Goal: Task Accomplishment & Management: Manage account settings

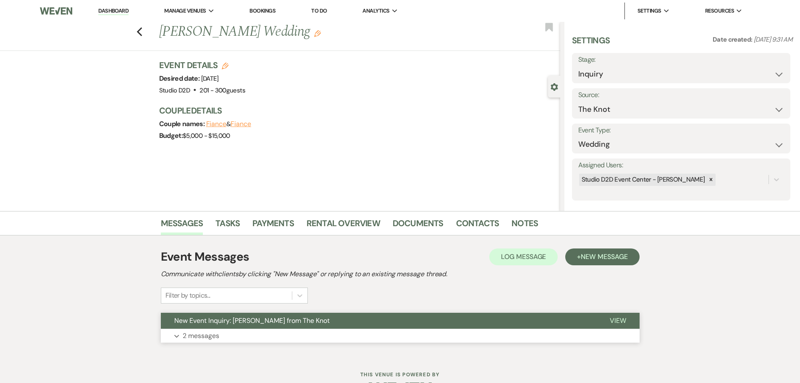
click at [216, 335] on p "2 messages" at bounding box center [201, 335] width 37 height 11
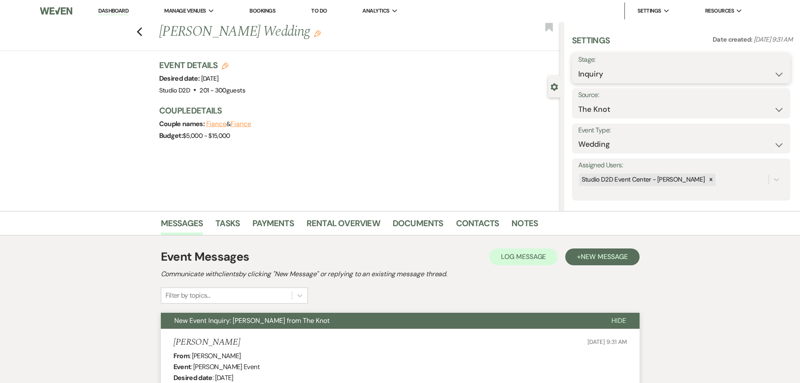
click at [621, 74] on select "Inquiry Follow Up Tour Requested Tour Confirmed Toured Proposal Sent Booked Lost" at bounding box center [682, 74] width 206 height 16
select select "9"
click at [579, 66] on select "Inquiry Follow Up Tour Requested Tour Confirmed Toured Proposal Sent Booked Lost" at bounding box center [682, 74] width 206 height 16
click at [757, 70] on button "Save" at bounding box center [766, 68] width 47 height 17
click at [117, 9] on link "Dashboard" at bounding box center [113, 11] width 30 height 8
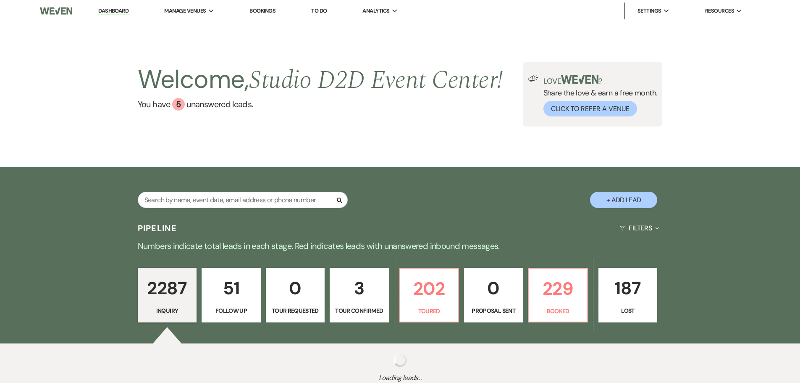
click at [361, 287] on p "3" at bounding box center [359, 288] width 48 height 28
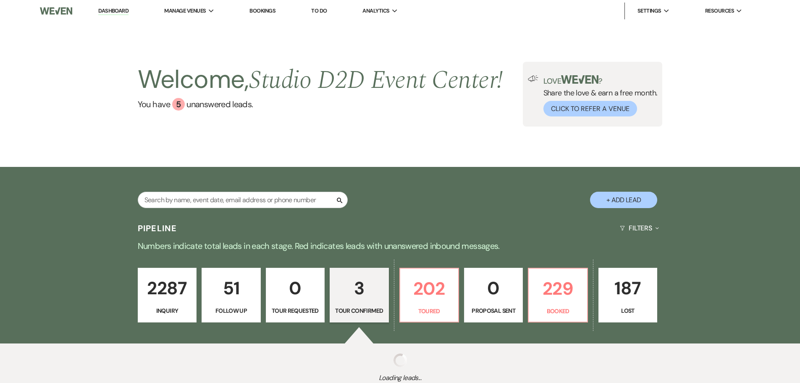
select select "4"
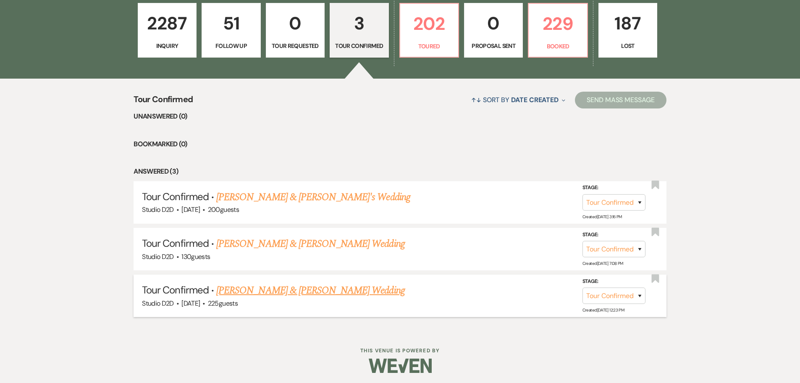
scroll to position [267, 0]
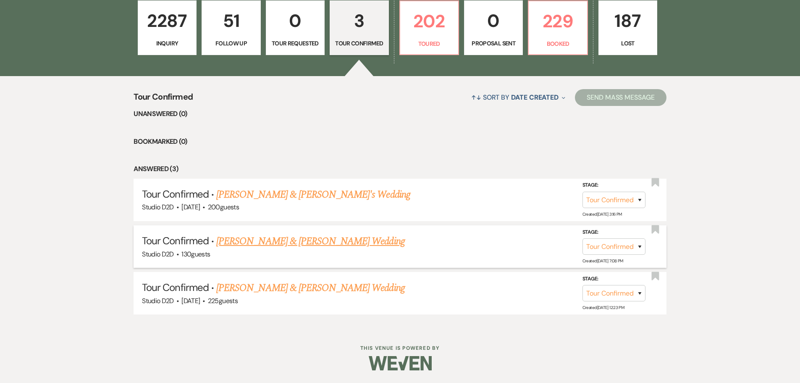
click at [323, 243] on link "AJ Vanspronsen & Celine Linares's Wedding" at bounding box center [310, 241] width 188 height 15
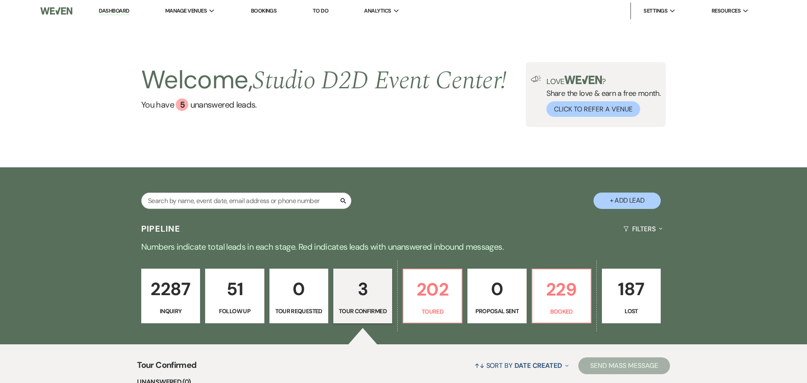
select select "4"
select select "17"
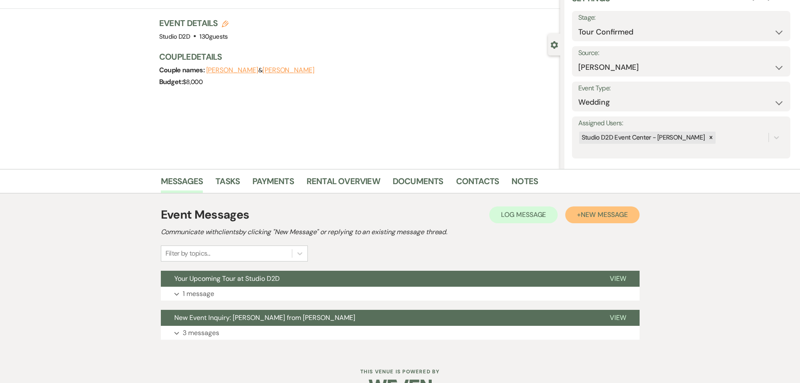
click at [597, 216] on span "New Message" at bounding box center [604, 214] width 47 height 9
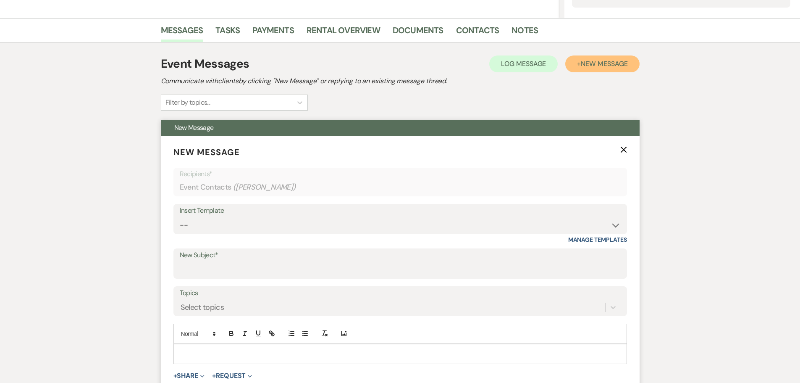
scroll to position [210, 0]
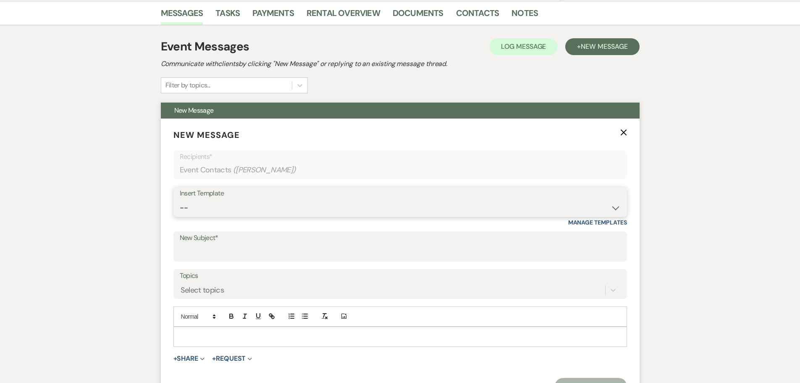
click at [233, 207] on select "-- New Inquiry - message 2 Event Pricing - Non Wedding Weven Planning Portal In…" at bounding box center [400, 208] width 441 height 16
select select "6021"
click at [180, 200] on select "-- New Inquiry - message 2 Event Pricing - Non Wedding Weven Planning Portal In…" at bounding box center [400, 208] width 441 height 16
type input "Cancelled Tour - Want to Reschedule Your Studio D2D Tour?"
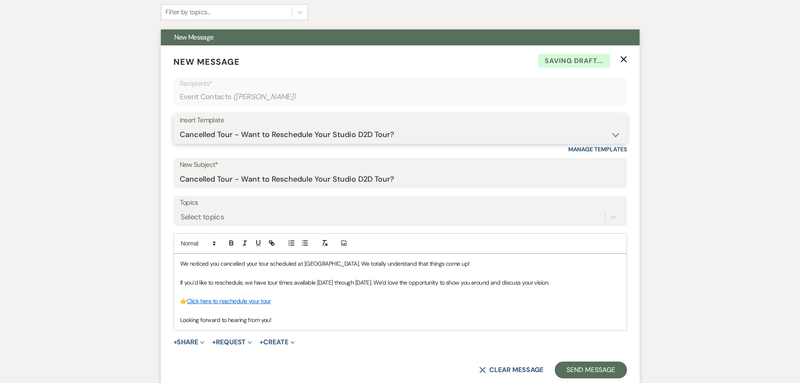
scroll to position [294, 0]
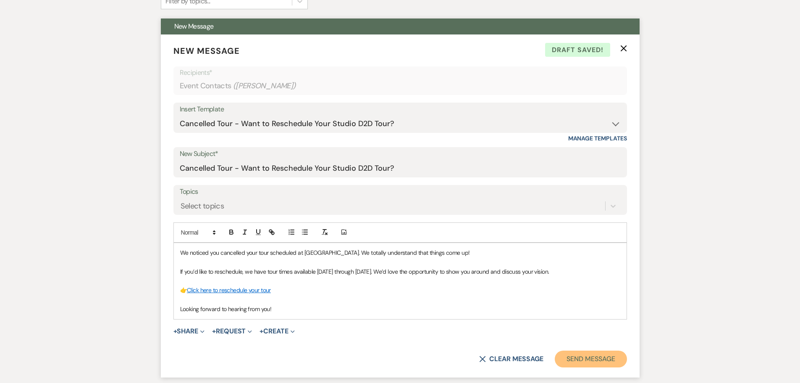
click at [596, 356] on button "Send Message" at bounding box center [591, 358] width 72 height 17
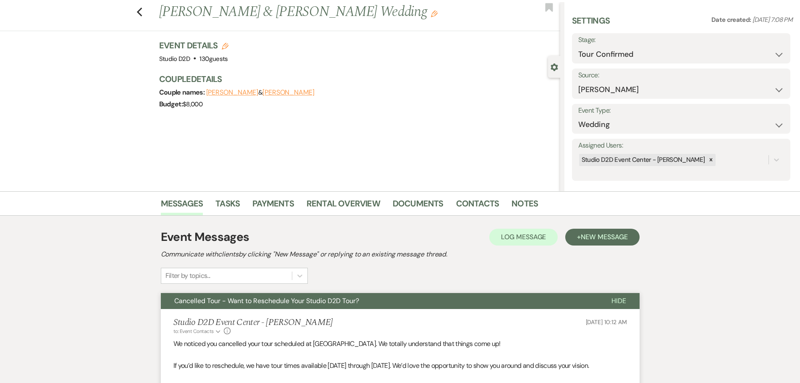
scroll to position [0, 0]
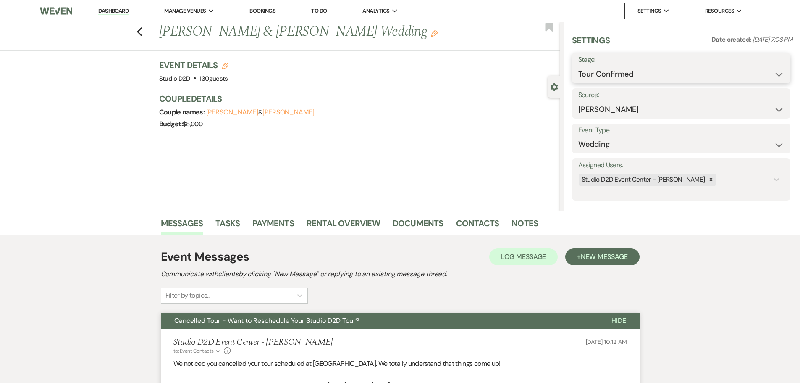
click at [646, 82] on select "Inquiry Follow Up Tour Requested Tour Confirmed Toured Proposal Sent Booked Lost" at bounding box center [682, 74] width 206 height 16
select select "9"
click at [579, 66] on select "Inquiry Follow Up Tour Requested Tour Confirmed Toured Proposal Sent Booked Lost" at bounding box center [682, 74] width 206 height 16
click at [772, 70] on button "Save" at bounding box center [766, 68] width 47 height 17
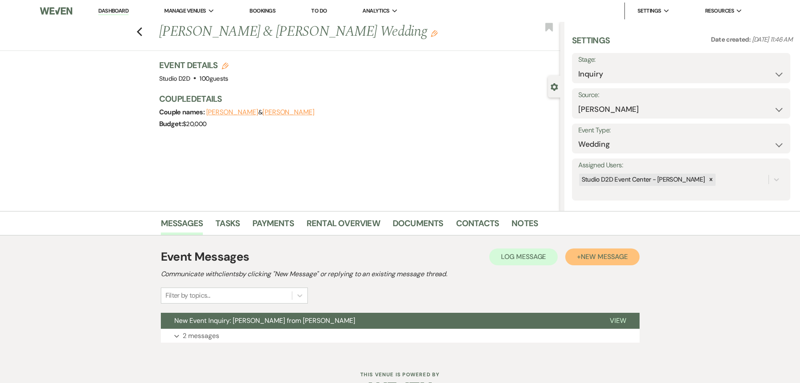
click at [592, 256] on span "New Message" at bounding box center [604, 256] width 47 height 9
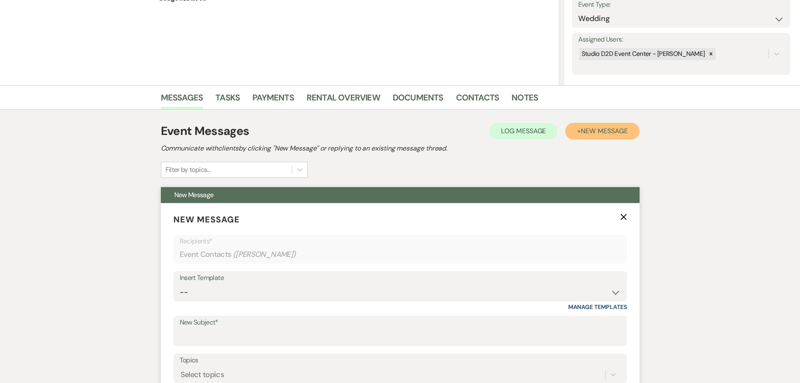
scroll to position [126, 0]
click at [239, 291] on select "-- New Inquiry - message 2 Event Pricing - Non Wedding Weven Planning Portal In…" at bounding box center [400, 292] width 441 height 16
select select "1746"
click at [180, 284] on select "-- New Inquiry - message 2 Event Pricing - Non Wedding Weven Planning Portal In…" at bounding box center [400, 292] width 441 height 16
type input "Your Wedding Journey Starts Here at Studio D2D Event Venues"
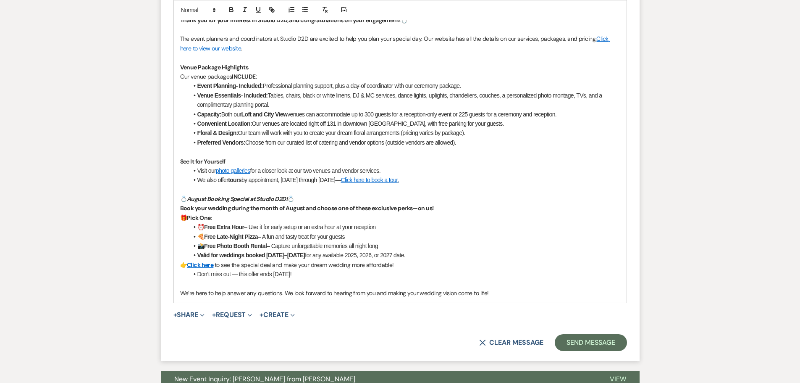
scroll to position [546, 0]
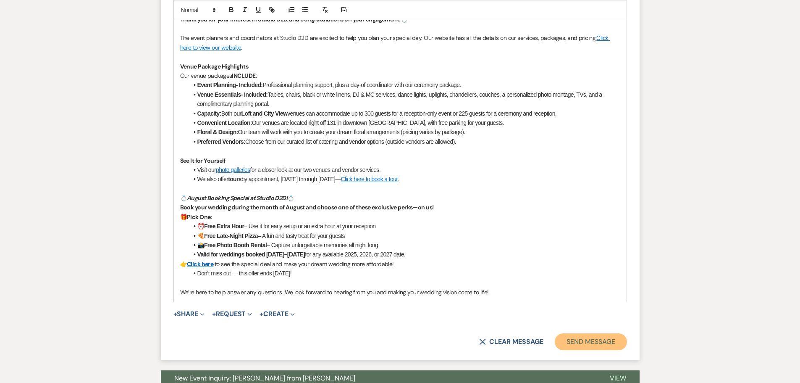
click at [602, 345] on button "Send Message" at bounding box center [591, 341] width 72 height 17
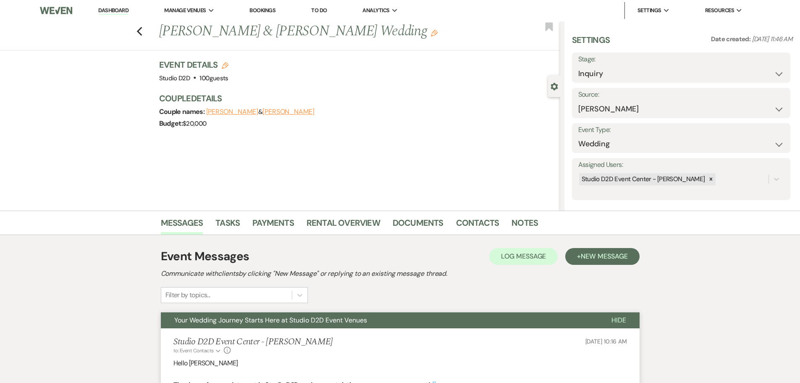
scroll to position [0, 0]
click at [629, 79] on select "Inquiry Follow Up Tour Requested Tour Confirmed Toured Proposal Sent Booked Lost" at bounding box center [682, 74] width 206 height 16
select select "9"
click at [579, 66] on select "Inquiry Follow Up Tour Requested Tour Confirmed Toured Proposal Sent Booked Lost" at bounding box center [682, 74] width 206 height 16
click at [760, 68] on button "Save" at bounding box center [766, 68] width 47 height 17
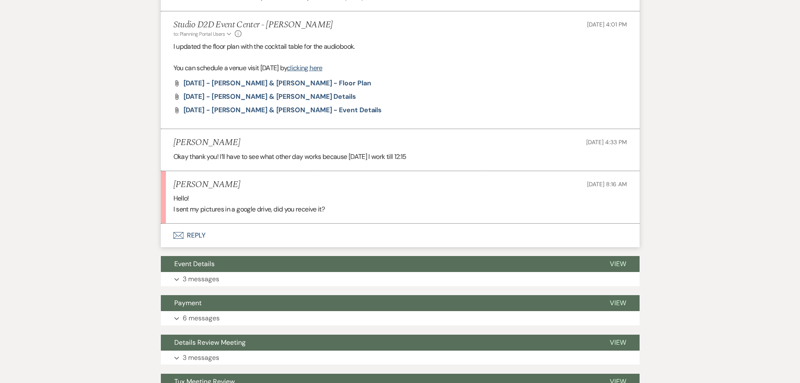
click at [197, 235] on button "Envelope Reply" at bounding box center [400, 236] width 479 height 24
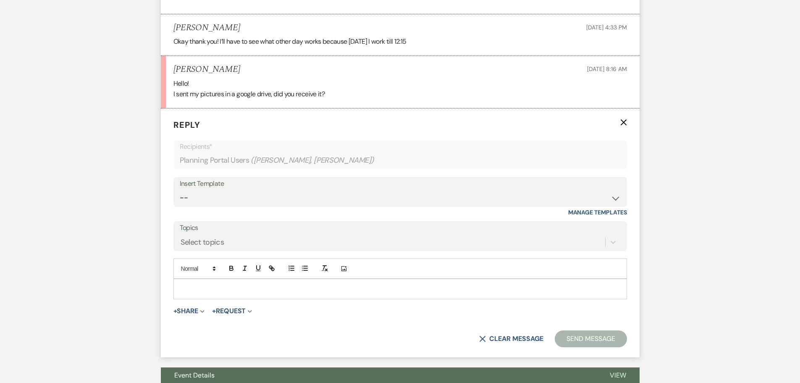
scroll to position [603, 0]
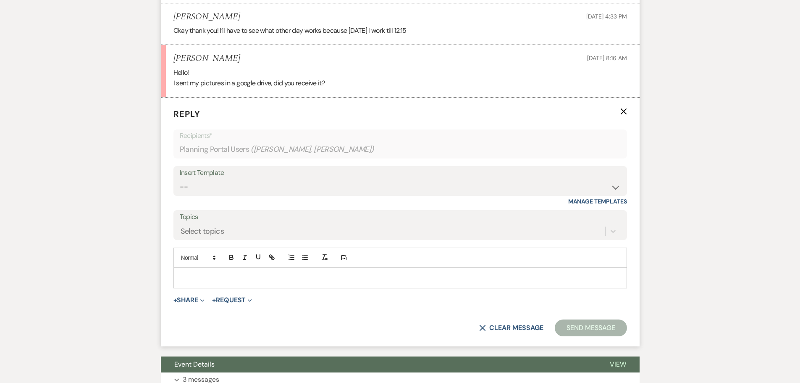
click at [242, 276] on p at bounding box center [400, 277] width 440 height 9
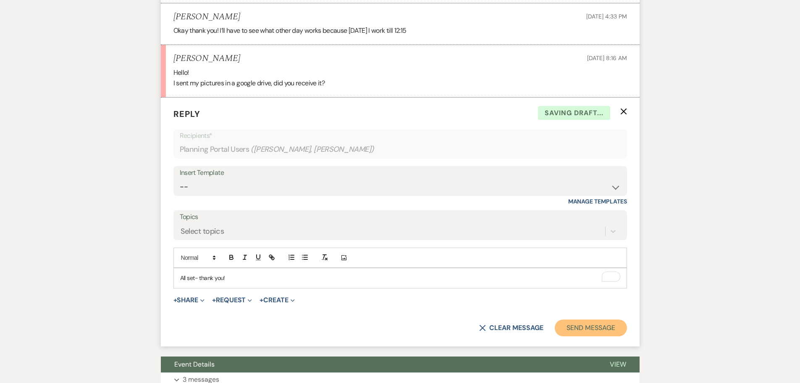
click at [575, 330] on button "Send Message" at bounding box center [591, 327] width 72 height 17
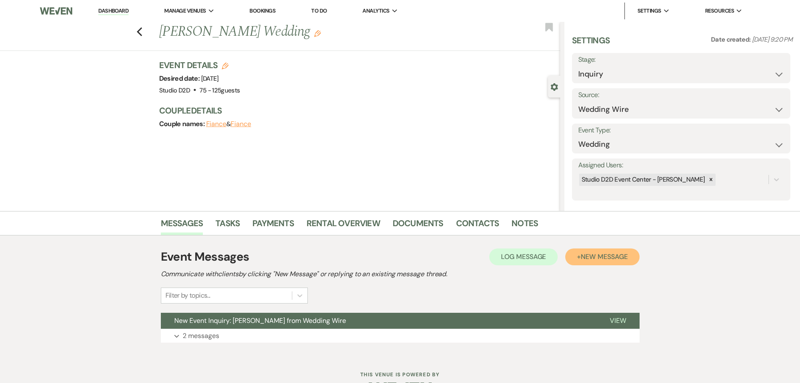
click at [618, 259] on span "New Message" at bounding box center [604, 256] width 47 height 9
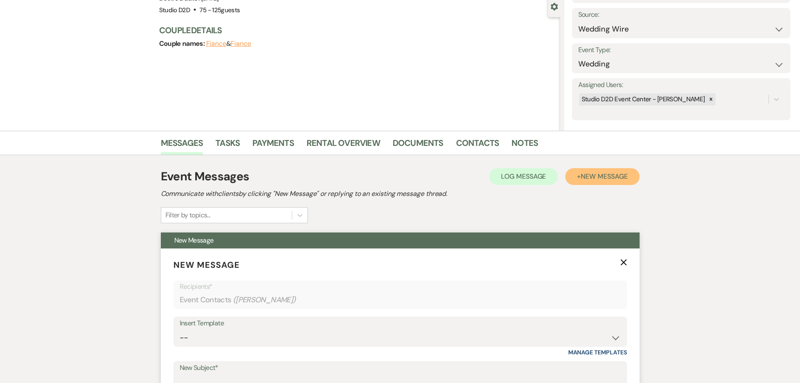
scroll to position [84, 0]
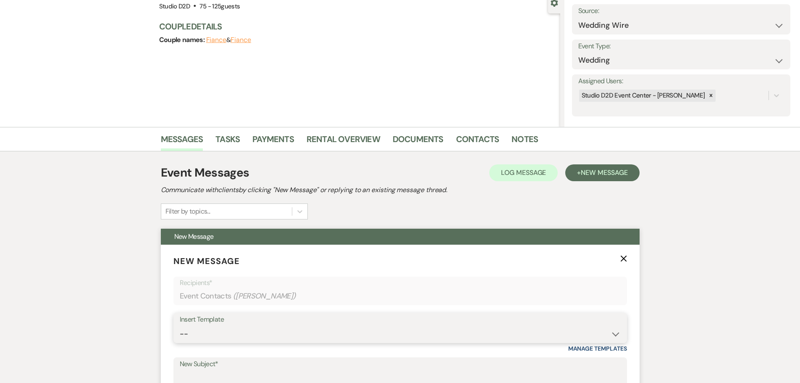
click at [264, 332] on select "-- New Inquiry - message 2 Event Pricing - Non Wedding Weven Planning Portal In…" at bounding box center [400, 334] width 441 height 16
select select "1746"
click at [180, 326] on select "-- New Inquiry - message 2 Event Pricing - Non Wedding Weven Planning Portal In…" at bounding box center [400, 334] width 441 height 16
type input "Your Wedding Journey Starts Here at Studio D2D Event Venues"
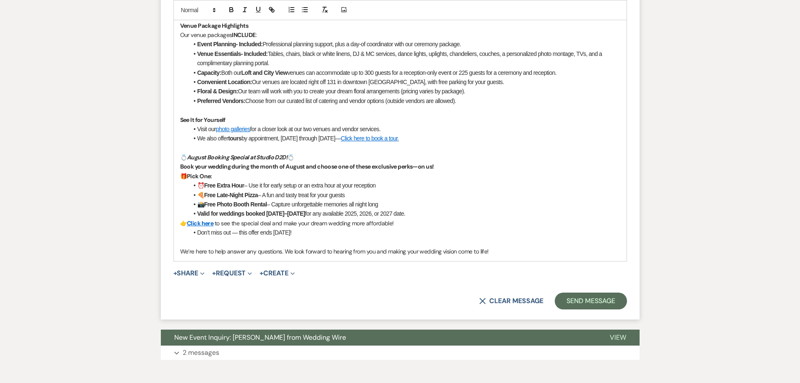
scroll to position [588, 0]
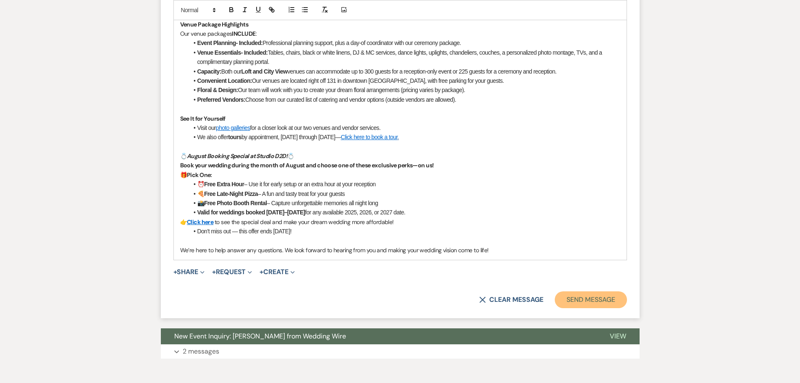
click at [576, 305] on button "Send Message" at bounding box center [591, 299] width 72 height 17
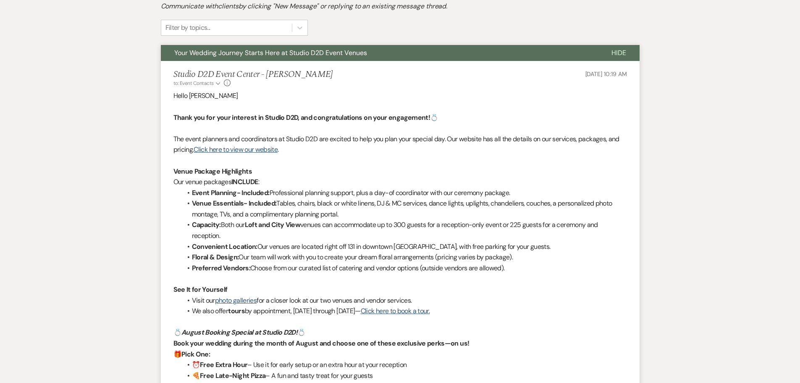
scroll to position [0, 0]
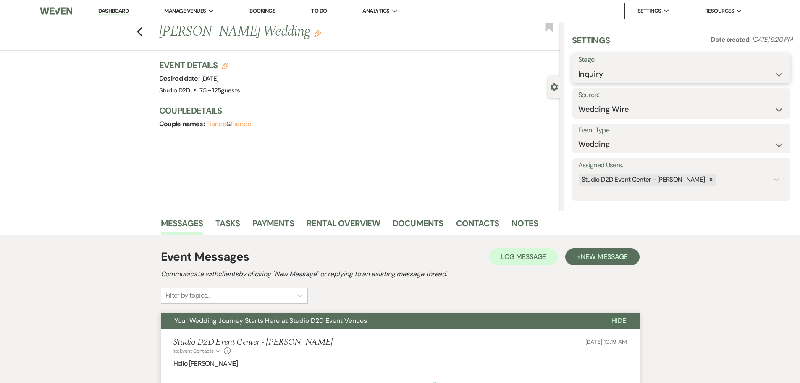
click at [621, 74] on select "Inquiry Follow Up Tour Requested Tour Confirmed Toured Proposal Sent Booked Lost" at bounding box center [682, 74] width 206 height 16
select select "9"
click at [579, 66] on select "Inquiry Follow Up Tour Requested Tour Confirmed Toured Proposal Sent Booked Lost" at bounding box center [682, 74] width 206 height 16
click at [758, 72] on button "Save" at bounding box center [766, 68] width 47 height 17
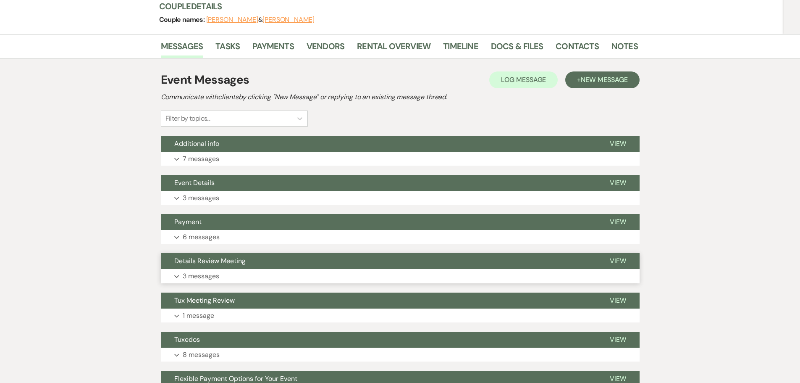
scroll to position [168, 0]
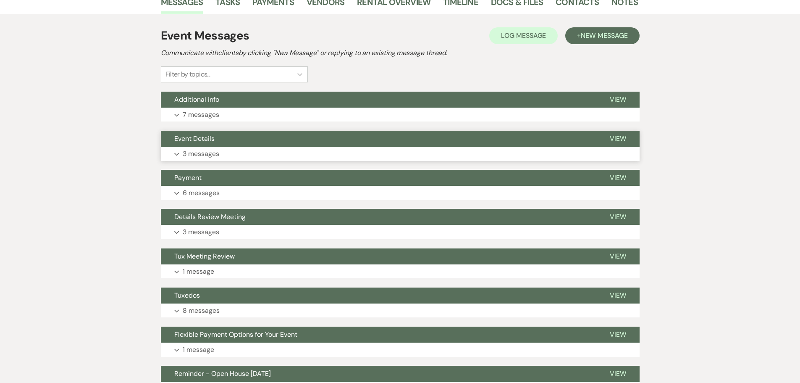
click at [215, 153] on p "3 messages" at bounding box center [201, 153] width 37 height 11
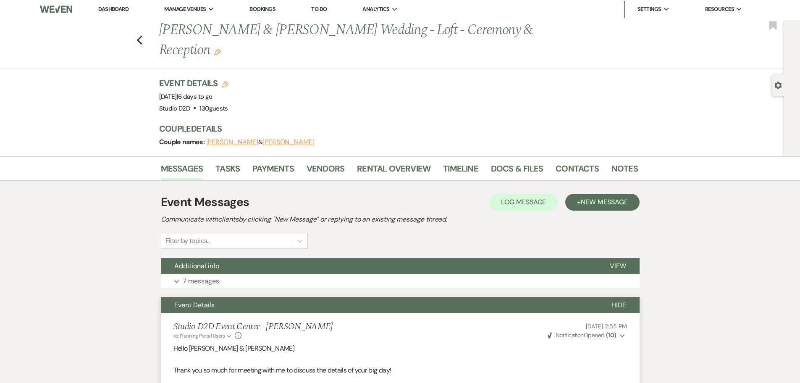
scroll to position [0, 0]
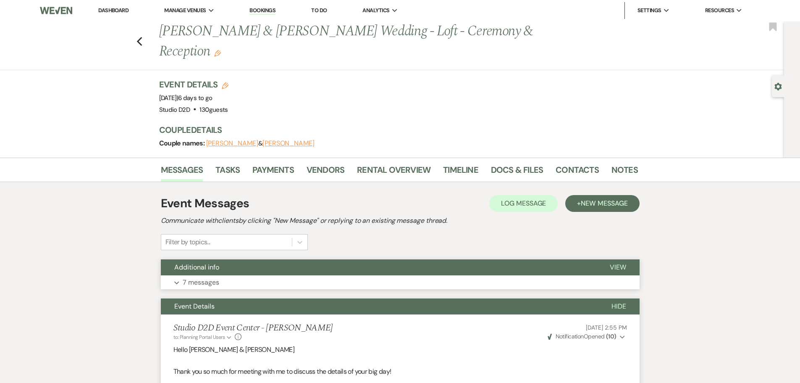
click at [219, 269] on button "Additional info" at bounding box center [379, 267] width 436 height 16
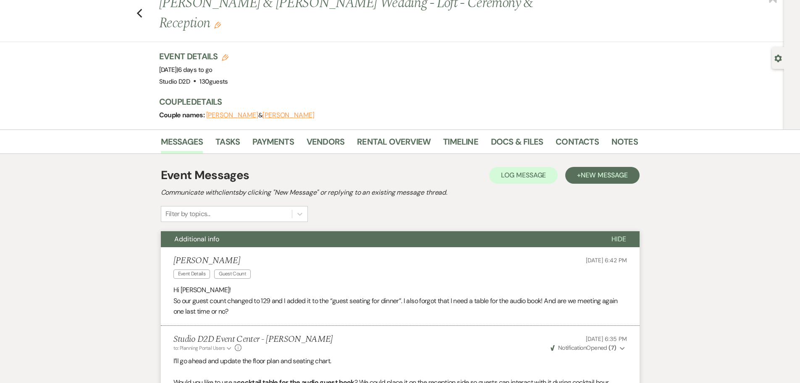
scroll to position [0, 0]
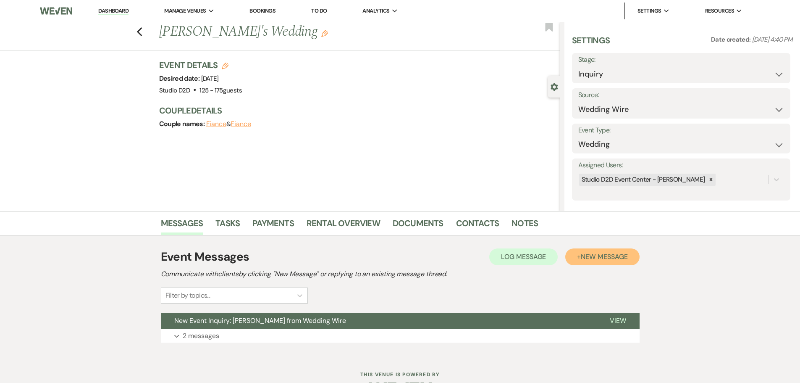
click at [612, 259] on span "New Message" at bounding box center [604, 256] width 47 height 9
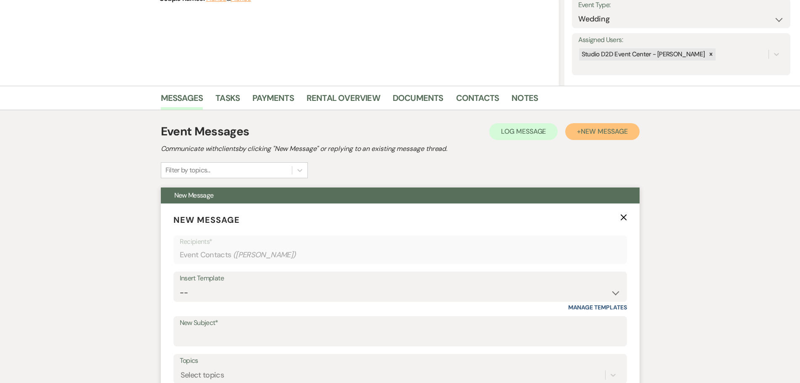
scroll to position [126, 0]
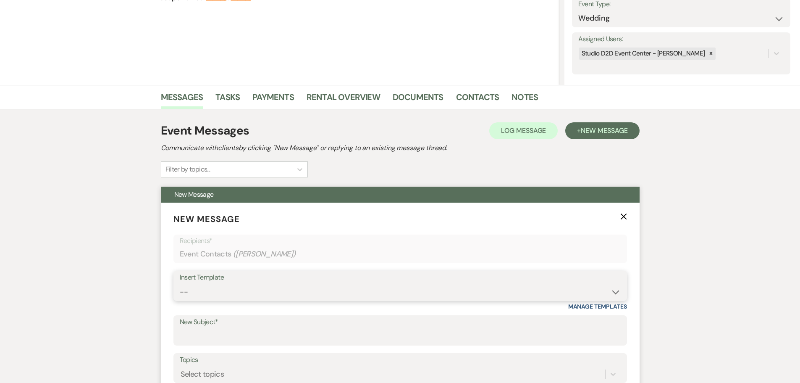
click at [224, 293] on select "-- New Inquiry - message 2 Event Pricing - Non Wedding Weven Planning Portal In…" at bounding box center [400, 292] width 441 height 16
select select "1746"
click at [180, 284] on select "-- New Inquiry - message 2 Event Pricing - Non Wedding Weven Planning Portal In…" at bounding box center [400, 292] width 441 height 16
type input "Your Wedding Journey Starts Here at Studio D2D Event Venues"
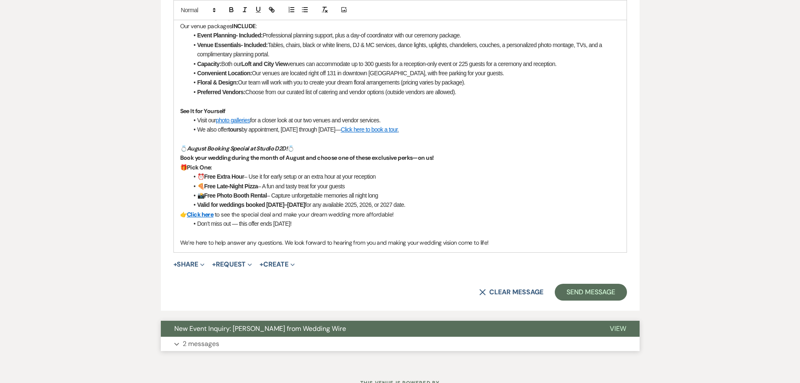
scroll to position [630, 0]
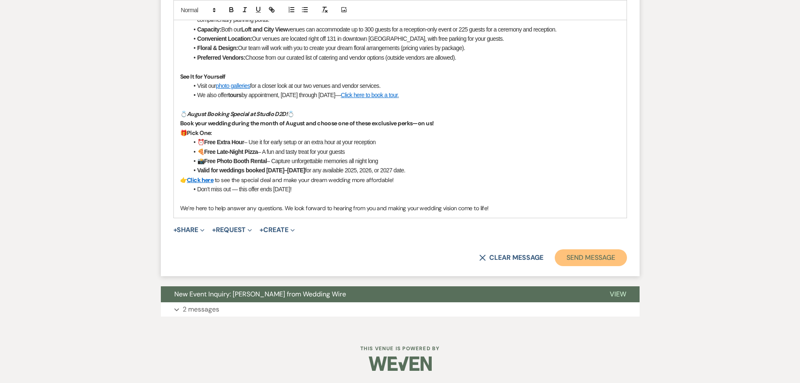
click at [579, 260] on button "Send Message" at bounding box center [591, 257] width 72 height 17
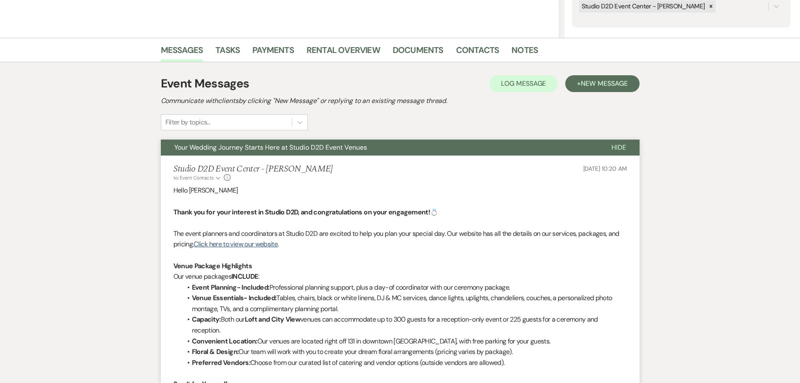
scroll to position [0, 0]
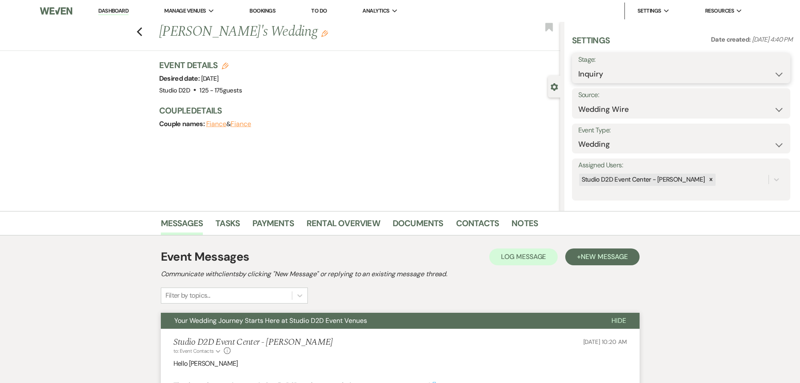
click at [618, 74] on select "Inquiry Follow Up Tour Requested Tour Confirmed Toured Proposal Sent Booked Lost" at bounding box center [682, 74] width 206 height 16
select select "9"
click at [579, 66] on select "Inquiry Follow Up Tour Requested Tour Confirmed Toured Proposal Sent Booked Lost" at bounding box center [682, 74] width 206 height 16
click at [761, 66] on button "Save" at bounding box center [766, 68] width 47 height 17
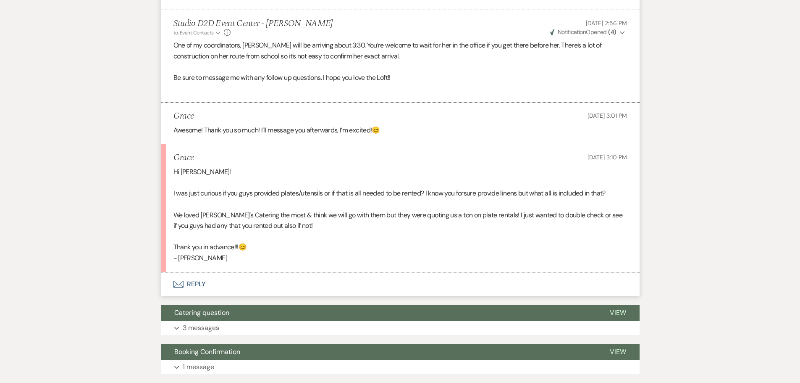
scroll to position [1371, 0]
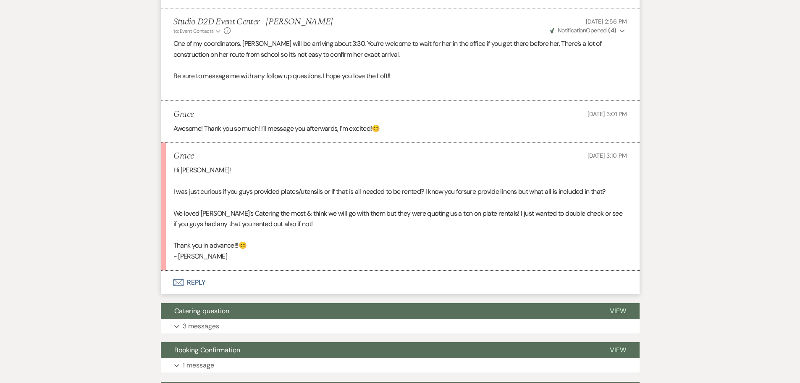
click at [198, 273] on button "Envelope Reply" at bounding box center [400, 283] width 479 height 24
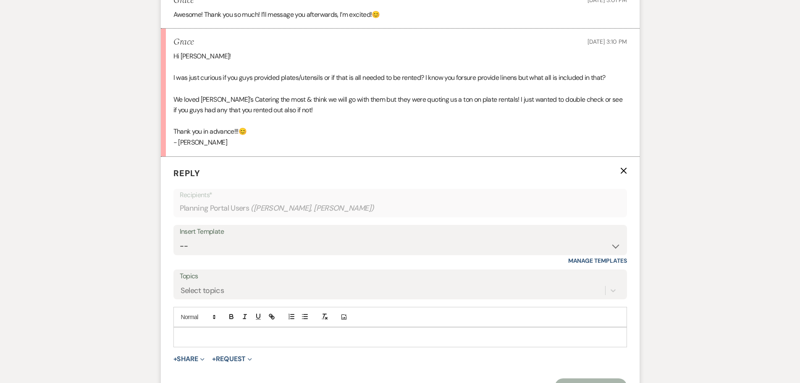
scroll to position [1497, 0]
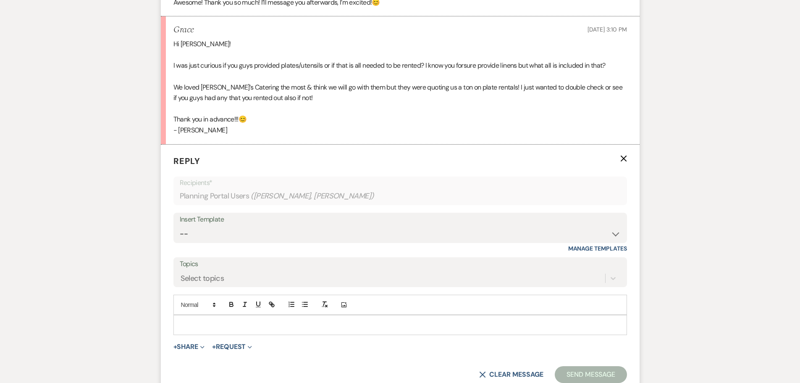
click at [236, 320] on p at bounding box center [400, 324] width 440 height 9
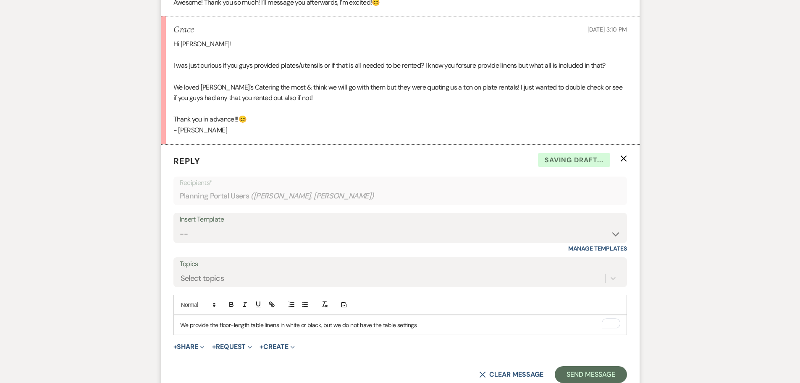
click at [431, 320] on p "We provide the floor-length table linens in white or black, but we do not have …" at bounding box center [400, 324] width 440 height 9
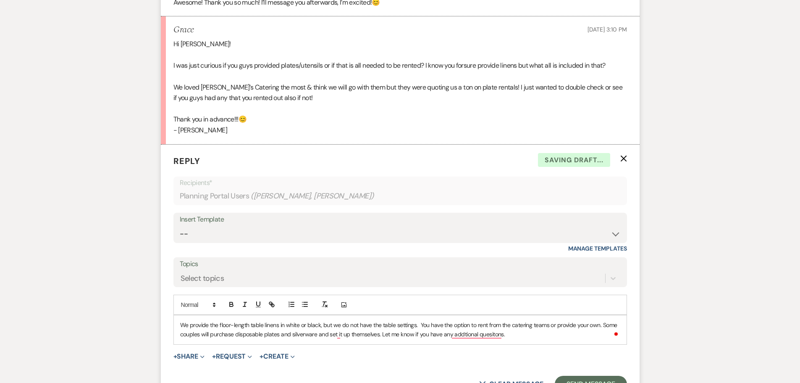
click at [185, 320] on p "We provide the floor-length table linens in white or black, but we do not have …" at bounding box center [400, 329] width 440 height 19
copy p "We provide the floor-length table linens in white or black, but we do not have …"
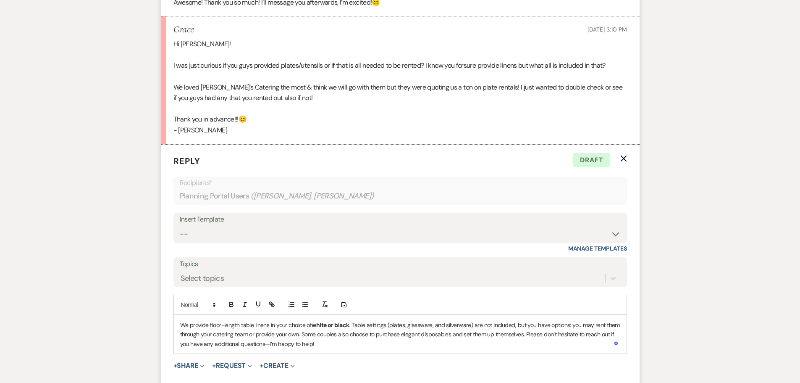
click at [342, 326] on p "We provide floor-length table linens in your choice of white or black . Table s…" at bounding box center [400, 334] width 440 height 28
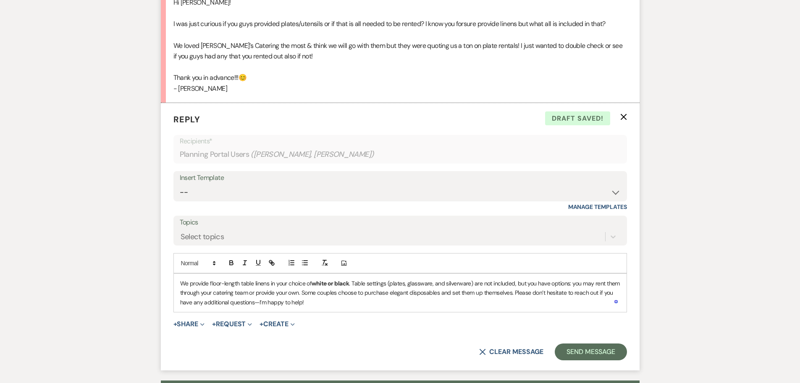
scroll to position [1539, 0]
click at [579, 343] on button "Send Message" at bounding box center [591, 351] width 72 height 17
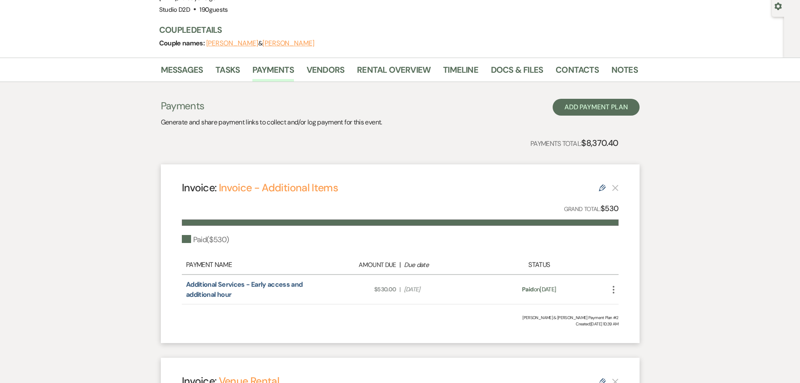
scroll to position [84, 0]
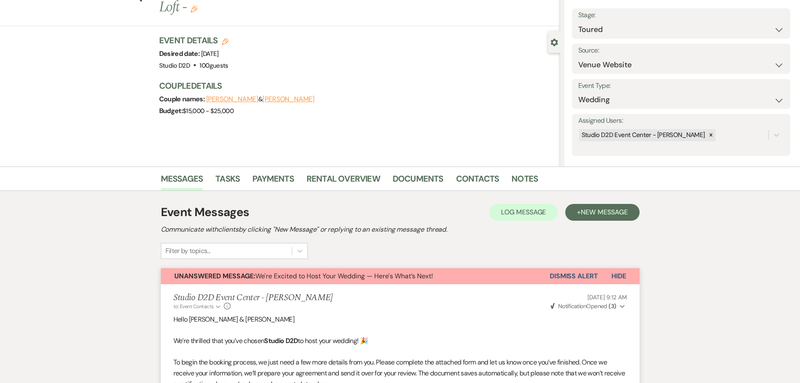
scroll to position [42, 0]
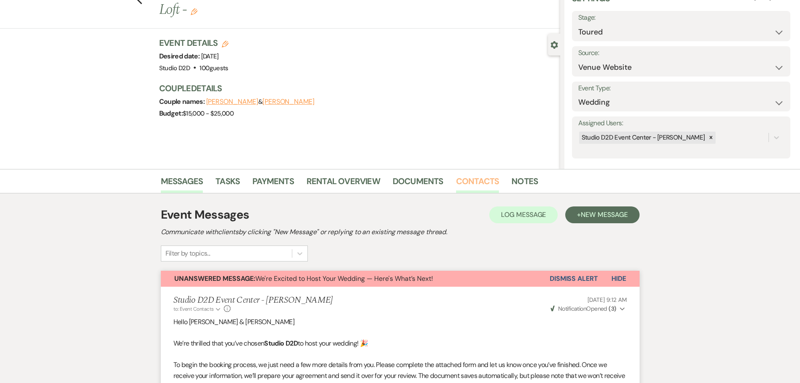
click at [466, 181] on link "Contacts" at bounding box center [477, 183] width 43 height 18
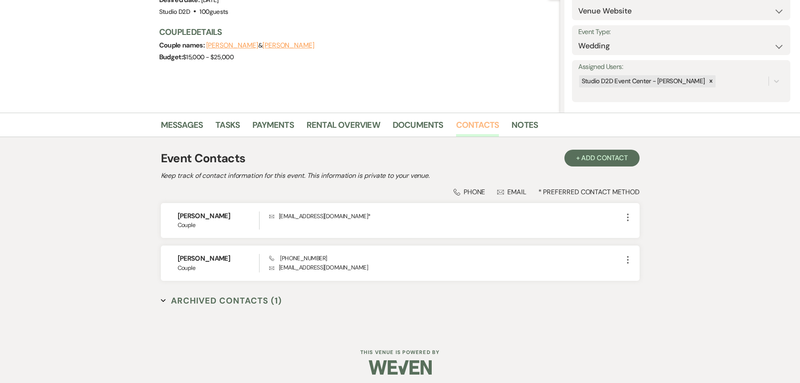
scroll to position [103, 0]
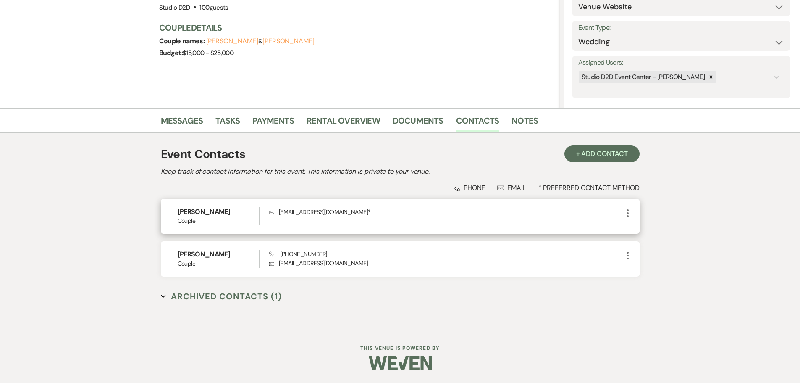
click at [629, 214] on icon "More" at bounding box center [628, 213] width 10 height 10
click at [632, 228] on button "Pencil Edit" at bounding box center [648, 229] width 50 height 14
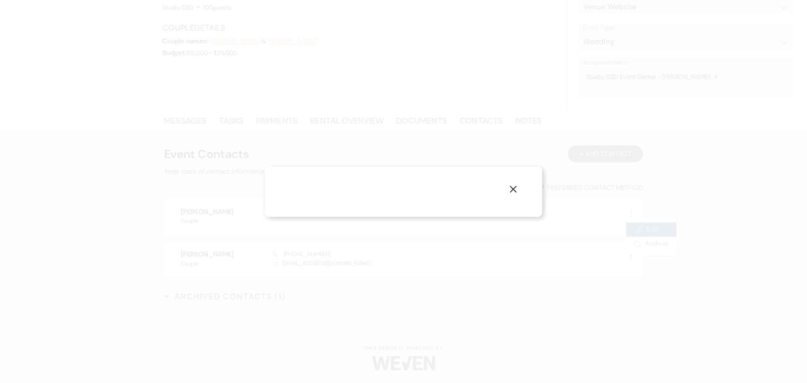
select select "1"
select select "email"
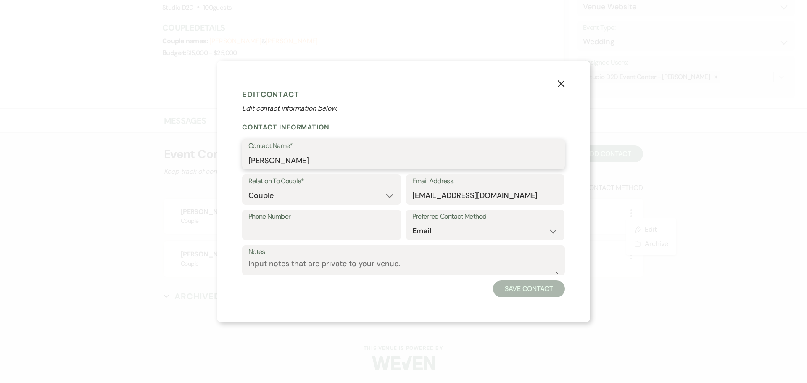
click at [326, 162] on input "[PERSON_NAME]" at bounding box center [403, 160] width 310 height 16
type input "[PERSON_NAME] Favorite"
drag, startPoint x: 305, startPoint y: 160, endPoint x: 245, endPoint y: 160, distance: 60.5
click at [245, 160] on div "Contact Name* [PERSON_NAME] Favorite" at bounding box center [403, 154] width 323 height 30
click at [275, 227] on input "Phone Number" at bounding box center [321, 231] width 146 height 16
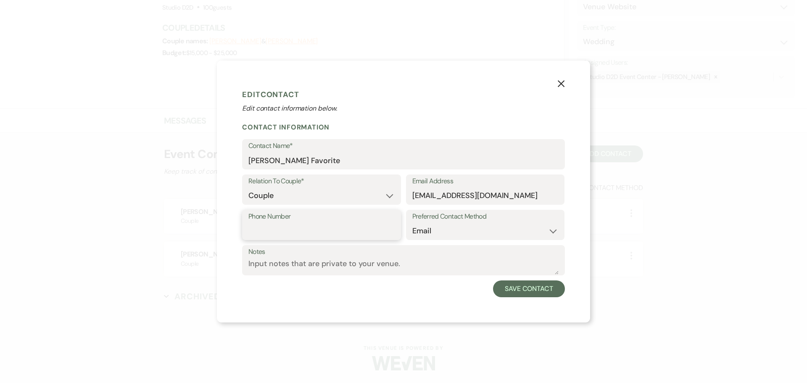
paste input "9414629900"
click at [262, 229] on input "9414629900" at bounding box center [321, 231] width 146 height 16
click at [279, 231] on input "941-4629900" at bounding box center [321, 231] width 146 height 16
type input "[PHONE_NUMBER]"
click at [519, 286] on button "Save Contact" at bounding box center [529, 288] width 72 height 17
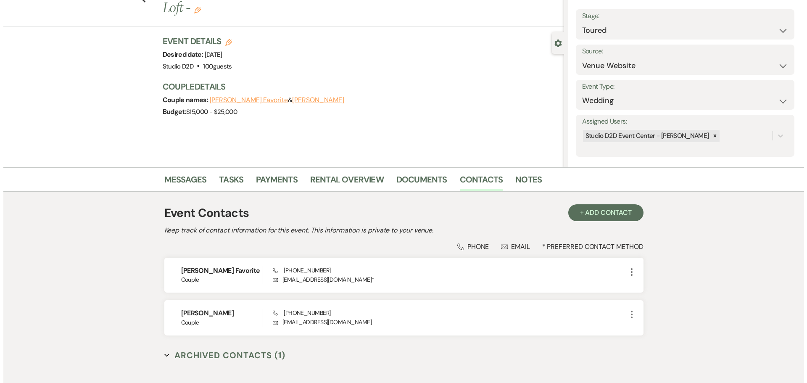
scroll to position [0, 0]
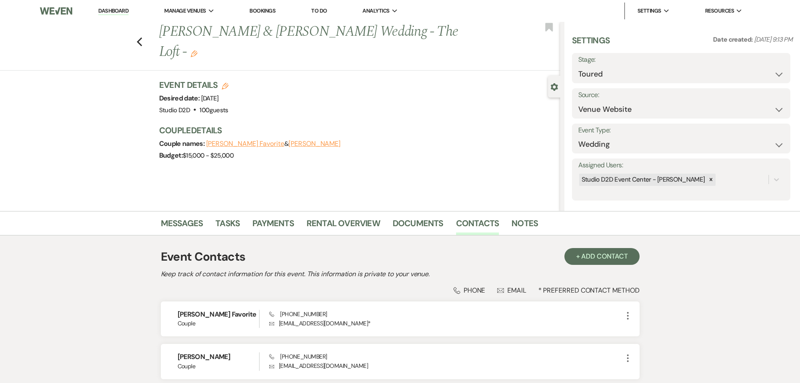
click at [197, 50] on icon "Edit" at bounding box center [194, 53] width 7 height 7
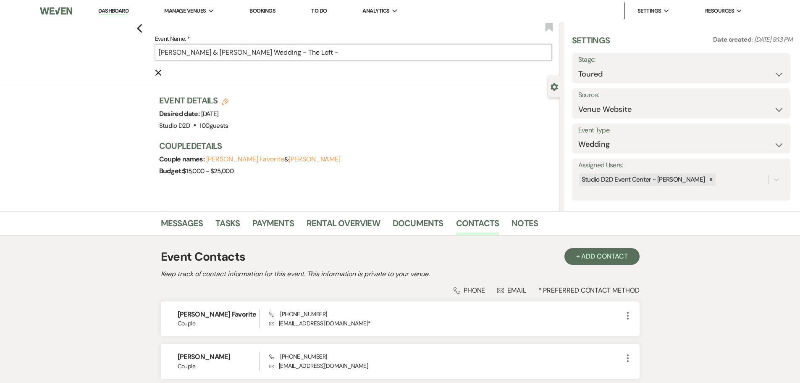
click at [346, 47] on input "[PERSON_NAME] & [PERSON_NAME] Wedding - The Loft -" at bounding box center [353, 52] width 397 height 16
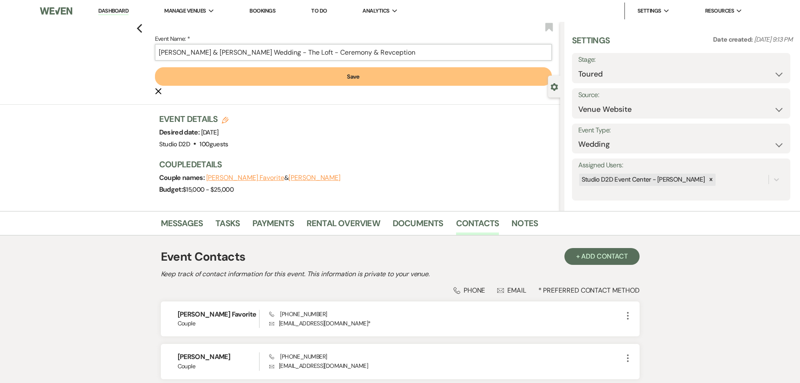
click at [330, 54] on input "Rhian & Dylan's Wedding - The Loft - Ceremony & Revception" at bounding box center [353, 52] width 397 height 16
type input "Rhian & Dylan's Wedding - The Loft - Ceremony & Reception"
click at [350, 76] on button "Save" at bounding box center [353, 76] width 397 height 18
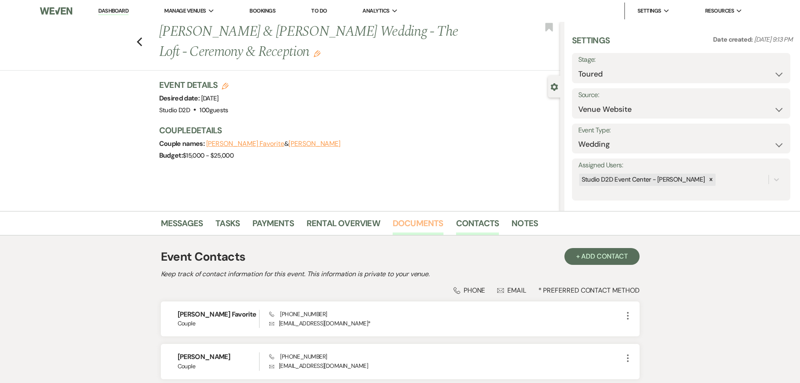
click at [425, 226] on link "Documents" at bounding box center [418, 225] width 51 height 18
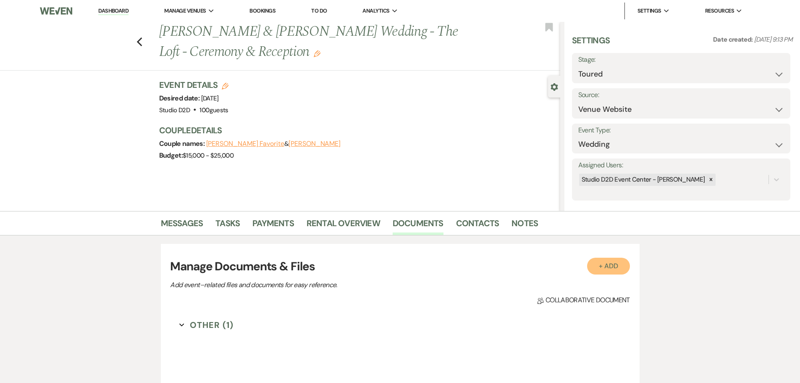
click at [612, 267] on button "+ Add" at bounding box center [608, 266] width 43 height 17
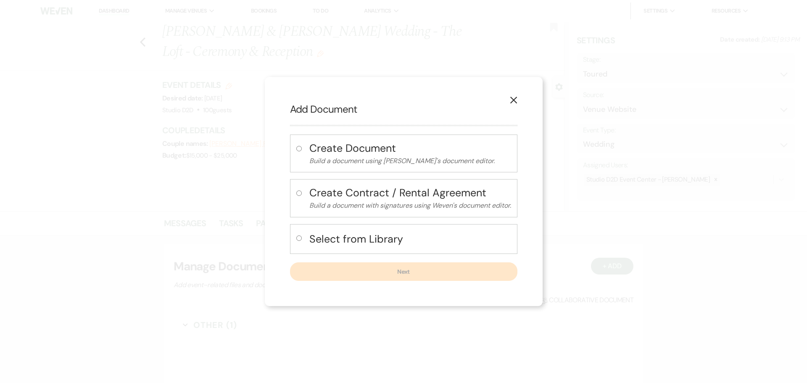
click at [355, 241] on h4 "Select from Library" at bounding box center [410, 238] width 202 height 15
radio input "true"
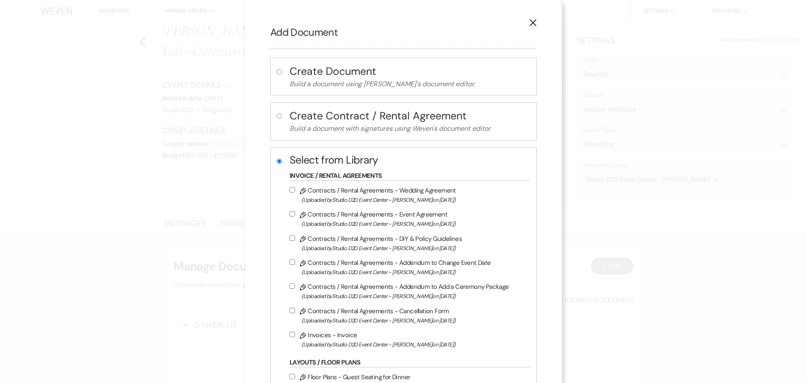
click at [355, 190] on label "Pencil Contracts / Rental Agreements - Wedding Agreement (Uploaded by Studio D2…" at bounding box center [407, 195] width 237 height 20
click at [295, 190] on input "Pencil Contracts / Rental Agreements - Wedding Agreement (Uploaded by Studio D2…" at bounding box center [291, 189] width 5 height 5
checkbox input "true"
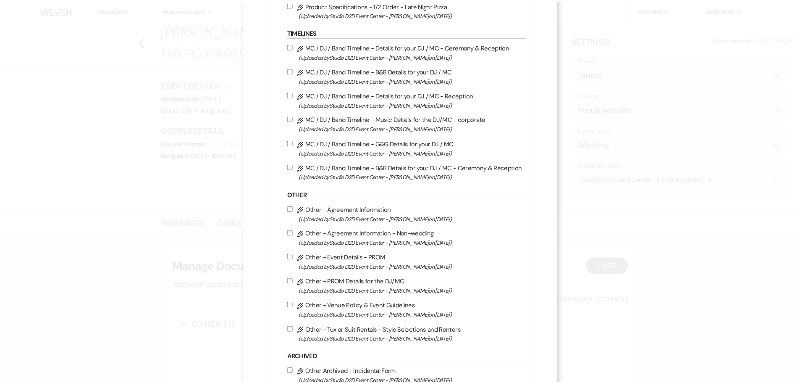
scroll to position [1104, 0]
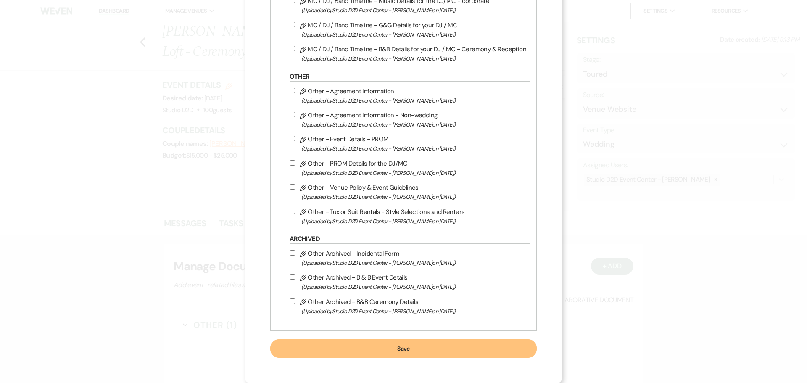
click at [331, 348] on button "Save" at bounding box center [403, 348] width 266 height 18
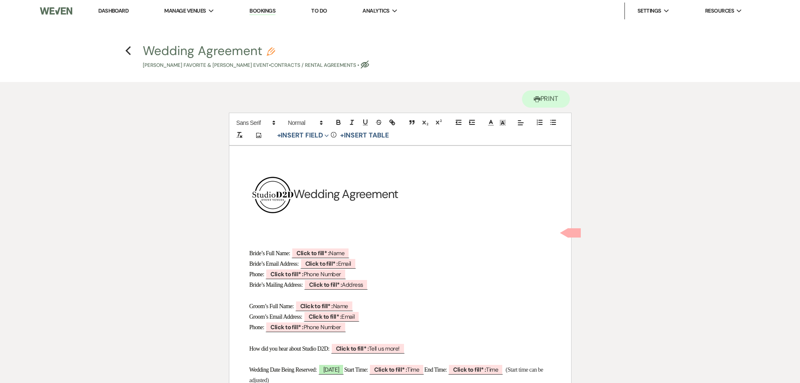
click at [270, 52] on icon "Pencil" at bounding box center [271, 51] width 8 height 8
select select "10"
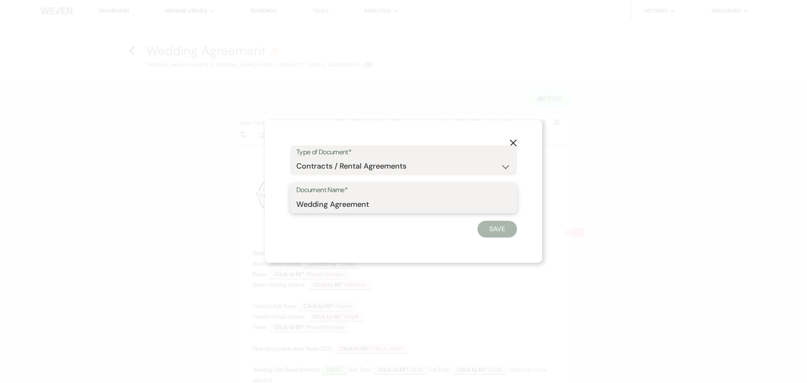
click at [297, 205] on input "Wedding Agreement" at bounding box center [403, 204] width 214 height 16
type input "11-14-26- Rhian & Dylan - Wedding Agreement"
click at [495, 225] on button "Save" at bounding box center [496, 229] width 39 height 17
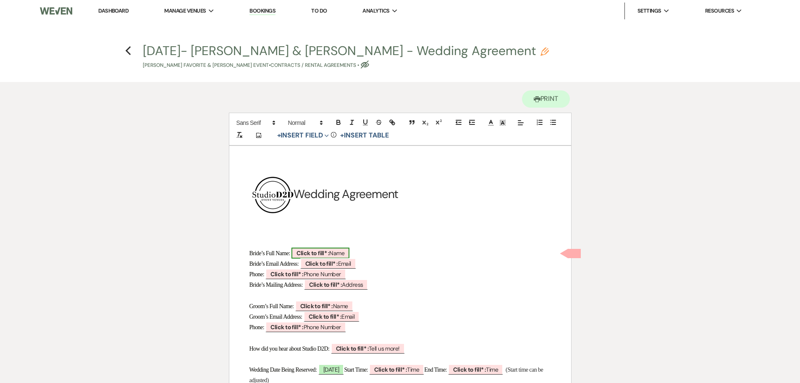
click at [320, 254] on b "Click to fill* :" at bounding box center [313, 253] width 33 height 8
select select "owner"
select select "Name"
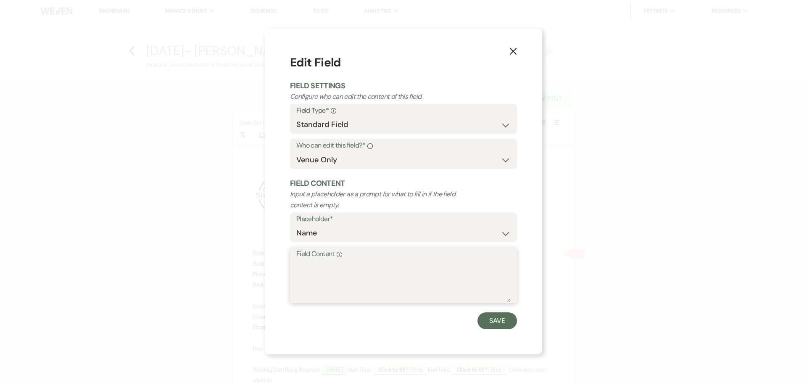
click at [321, 271] on textarea "Field Content Info" at bounding box center [403, 281] width 214 height 42
paste textarea "[PERSON_NAME]"
type textarea "[PERSON_NAME]"
click at [492, 324] on button "Save" at bounding box center [496, 320] width 39 height 17
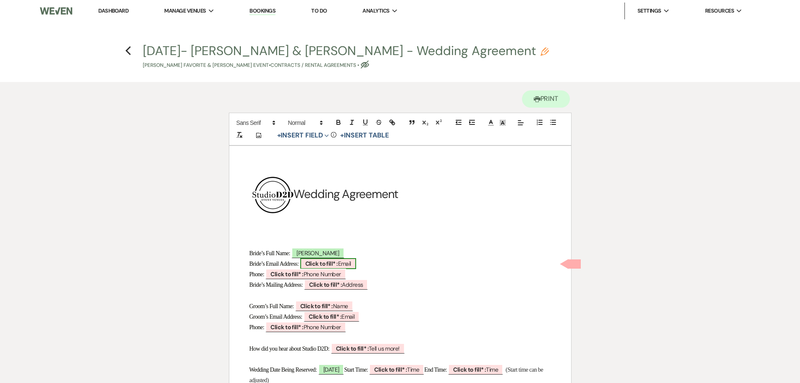
click at [313, 261] on b "Click to fill* :" at bounding box center [321, 264] width 33 height 8
select select "owner"
select select "Email"
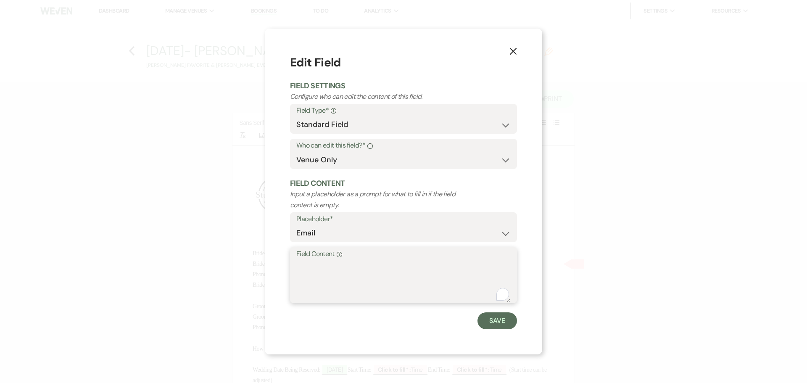
click at [312, 264] on textarea "Field Content Info" at bounding box center [403, 281] width 214 height 42
paste textarea "[EMAIL_ADDRESS][DOMAIN_NAME]"
type textarea "[EMAIL_ADDRESS][DOMAIN_NAME]"
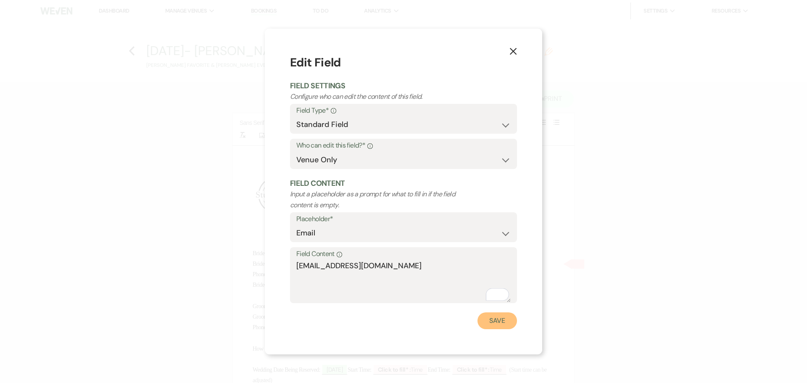
click at [498, 323] on button "Save" at bounding box center [496, 320] width 39 height 17
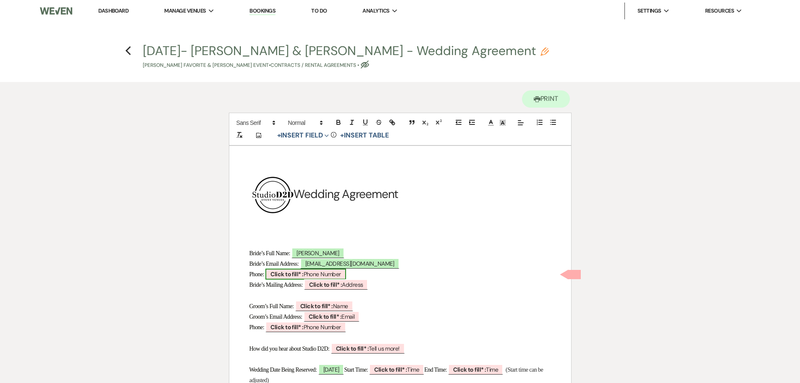
click at [289, 276] on b "Click to fill* :" at bounding box center [287, 274] width 33 height 8
select select "owner"
select select "Phone Number"
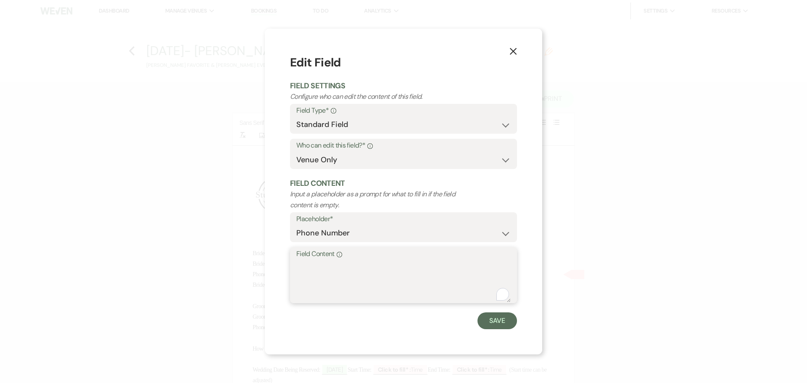
click at [313, 267] on textarea "Field Content Info" at bounding box center [403, 281] width 214 height 42
paste textarea "7024667649"
click at [309, 264] on textarea "7024667649" at bounding box center [403, 281] width 214 height 42
click at [328, 266] on textarea "702-4667649" at bounding box center [403, 281] width 214 height 42
type textarea "702-466-7649"
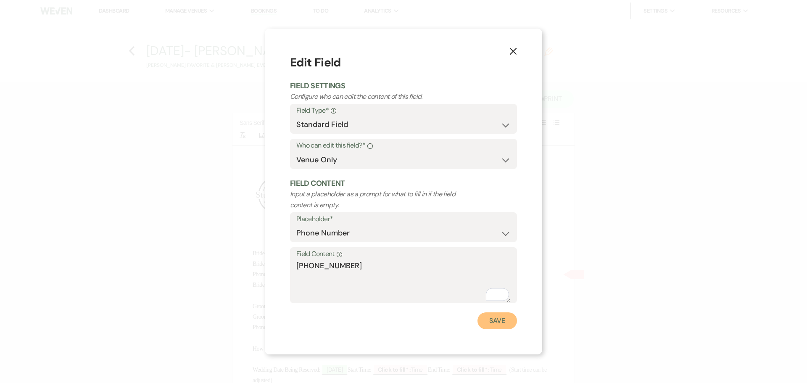
click at [486, 324] on button "Save" at bounding box center [496, 320] width 39 height 17
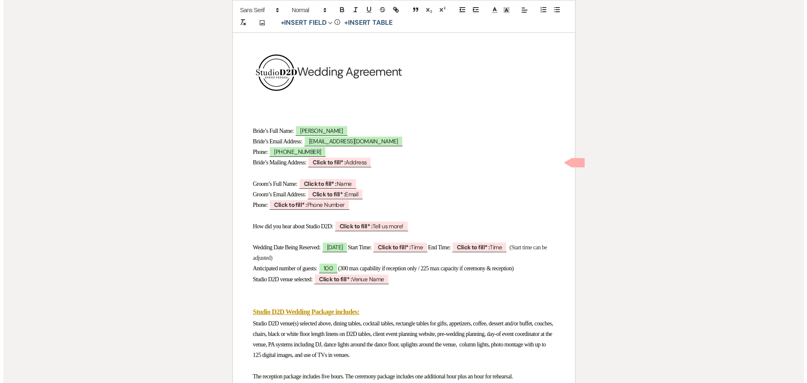
scroll to position [126, 0]
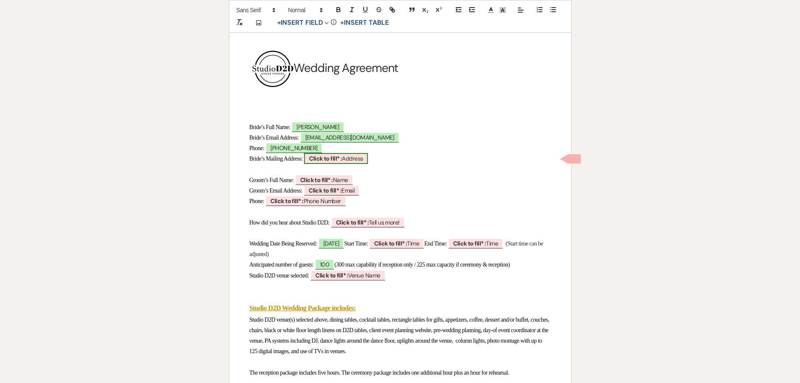
click at [321, 158] on b "Click to fill* :" at bounding box center [325, 159] width 33 height 8
select select "owner"
select select "Address"
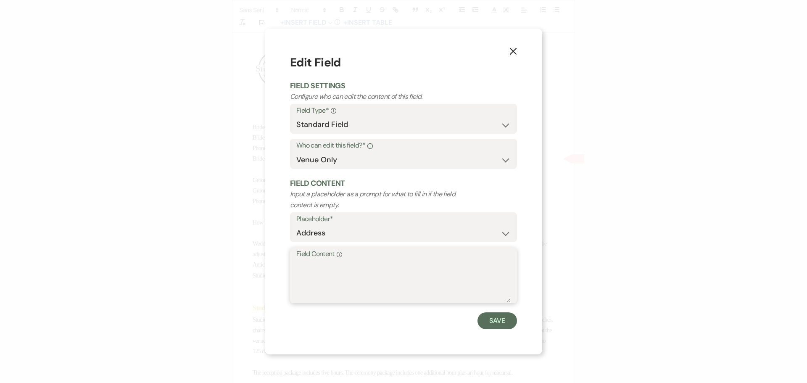
click at [343, 268] on textarea "Field Content Info" at bounding box center [403, 281] width 214 height 42
paste textarea "[STREET_ADDRESS]"
type textarea "[STREET_ADDRESS]"
click at [494, 318] on button "Save" at bounding box center [496, 320] width 39 height 17
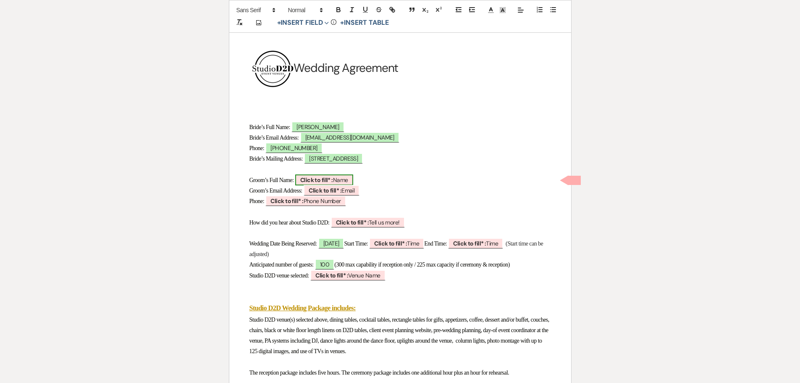
click at [319, 179] on b "Click to fill* :" at bounding box center [316, 180] width 33 height 8
select select "owner"
select select "Name"
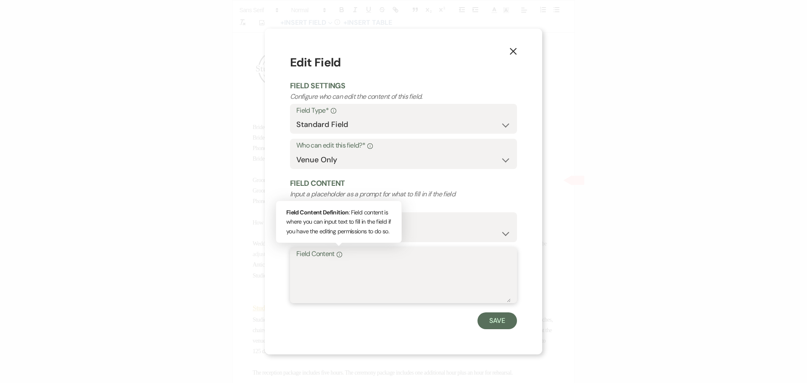
click at [333, 263] on textarea "Field Content Info Field Content Definition : Field content is where you can in…" at bounding box center [403, 281] width 214 height 42
paste textarea "[PERSON_NAME] Favorite"
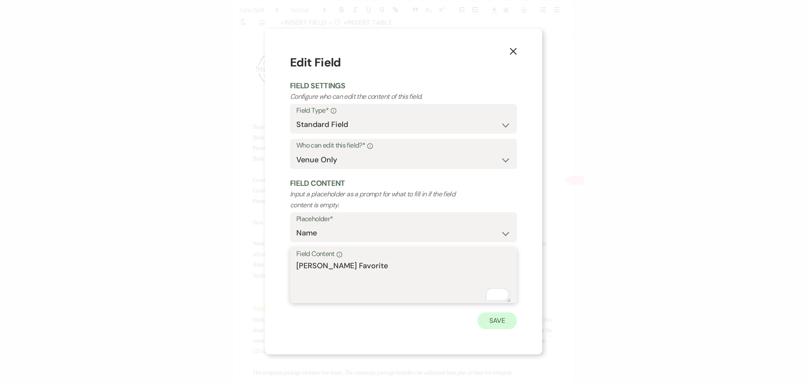
type textarea "[PERSON_NAME] Favorite"
click at [501, 323] on button "Save" at bounding box center [496, 320] width 39 height 17
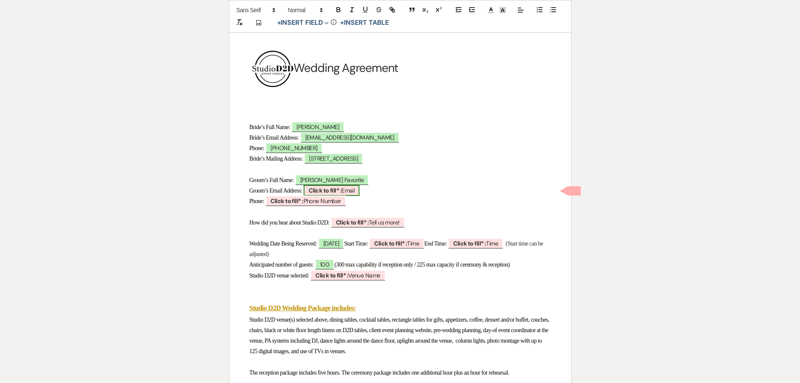
click at [324, 189] on b "Click to fill* :" at bounding box center [325, 191] width 33 height 8
select select "owner"
select select "Email"
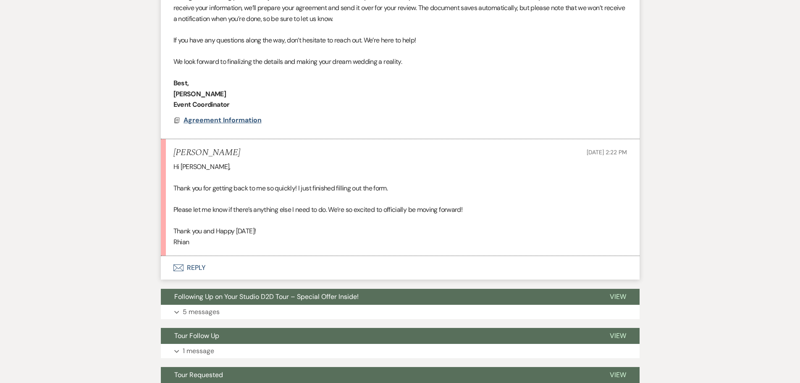
click at [233, 121] on span "Agreement Information" at bounding box center [223, 120] width 78 height 9
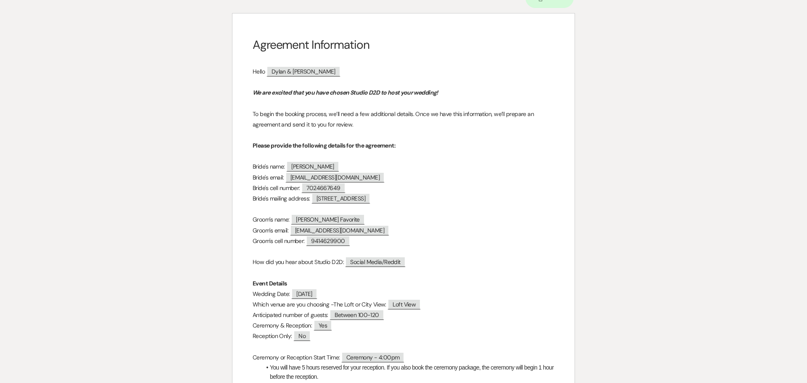
scroll to position [84, 0]
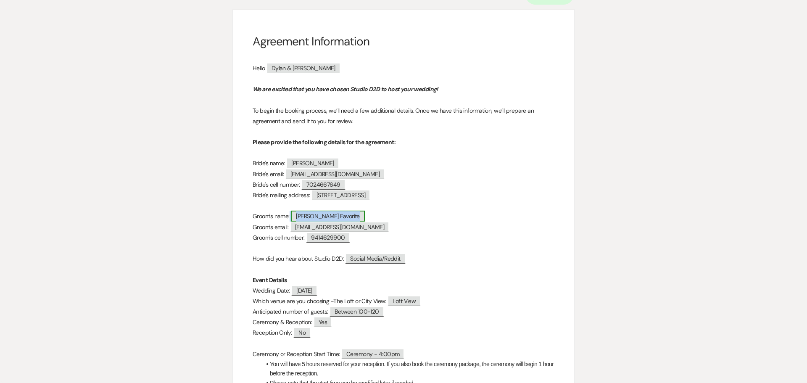
click at [328, 215] on span "[PERSON_NAME] Favorite" at bounding box center [328, 215] width 74 height 11
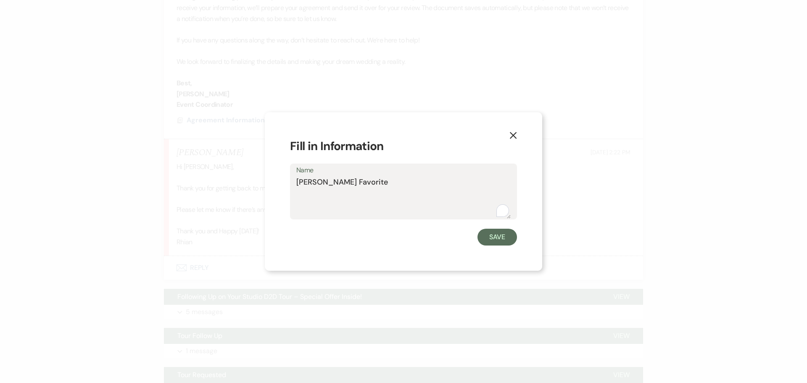
drag, startPoint x: 350, startPoint y: 185, endPoint x: 297, endPoint y: 178, distance: 53.4
click at [297, 178] on textarea "[PERSON_NAME] Favorite" at bounding box center [403, 197] width 214 height 42
click at [490, 239] on button "Save" at bounding box center [496, 237] width 39 height 17
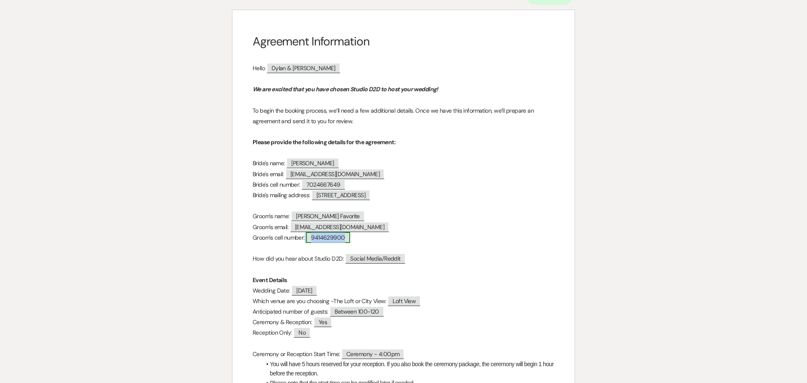
click at [324, 239] on span "9414629900" at bounding box center [328, 237] width 44 height 11
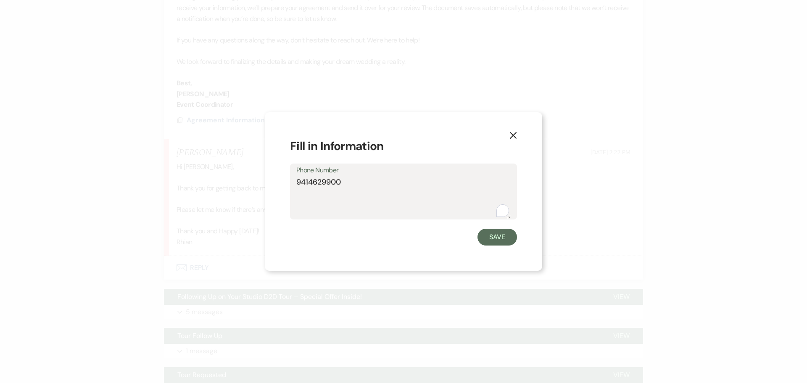
drag, startPoint x: 349, startPoint y: 182, endPoint x: 293, endPoint y: 184, distance: 56.3
click at [293, 184] on div "Phone Number 9414629900" at bounding box center [403, 191] width 227 height 56
drag, startPoint x: 486, startPoint y: 238, endPoint x: 398, endPoint y: 168, distance: 112.1
click at [487, 238] on button "Save" at bounding box center [496, 237] width 39 height 17
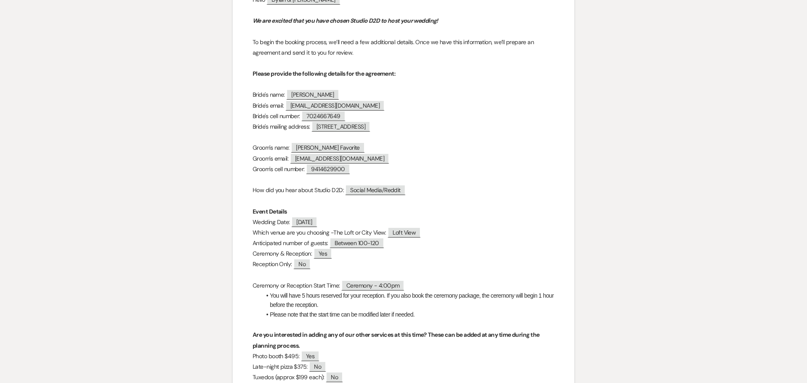
scroll to position [168, 0]
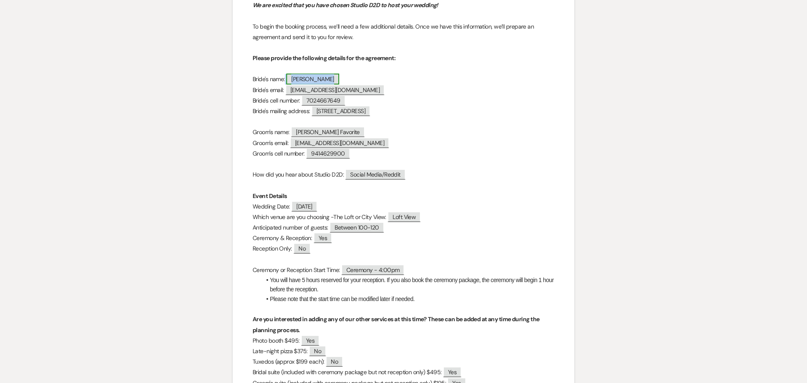
click at [318, 81] on span "[PERSON_NAME]" at bounding box center [312, 79] width 53 height 11
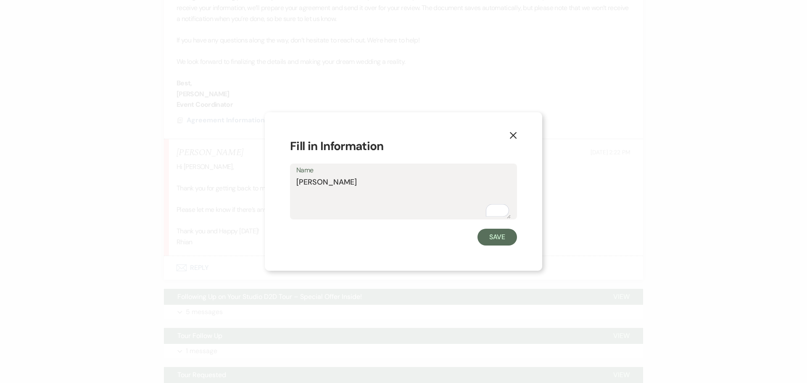
drag, startPoint x: 347, startPoint y: 183, endPoint x: 297, endPoint y: 183, distance: 50.4
click at [297, 183] on textarea "[PERSON_NAME]" at bounding box center [403, 197] width 214 height 42
click at [484, 236] on button "Save" at bounding box center [496, 237] width 39 height 17
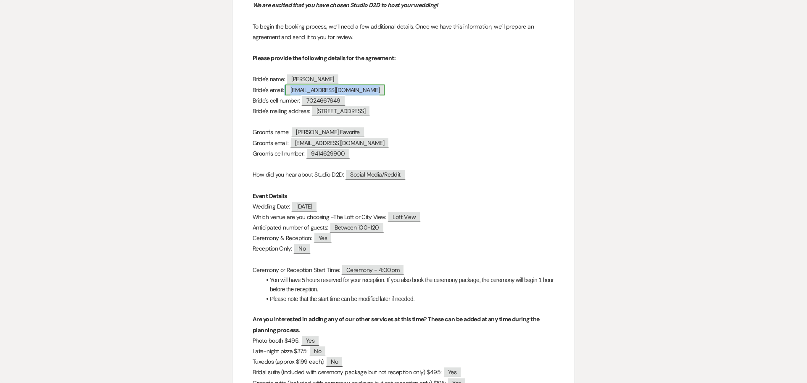
click at [293, 90] on span "[EMAIL_ADDRESS][DOMAIN_NAME]" at bounding box center [334, 89] width 99 height 11
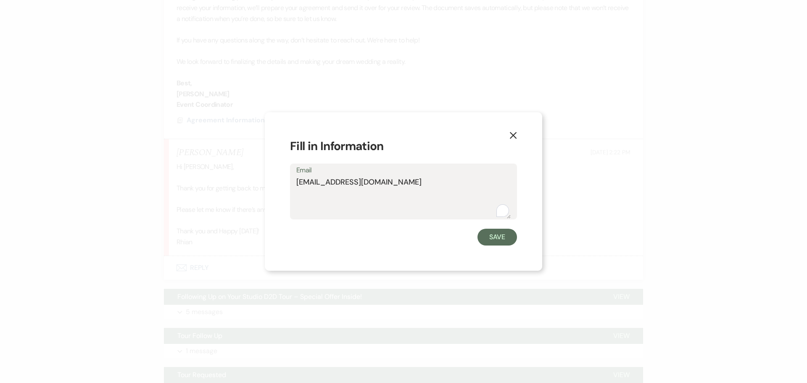
drag, startPoint x: 399, startPoint y: 182, endPoint x: 295, endPoint y: 181, distance: 104.6
click at [295, 181] on div "Email Rhiandthomas@gmail.com" at bounding box center [403, 191] width 227 height 56
click at [497, 239] on button "Save" at bounding box center [496, 237] width 39 height 17
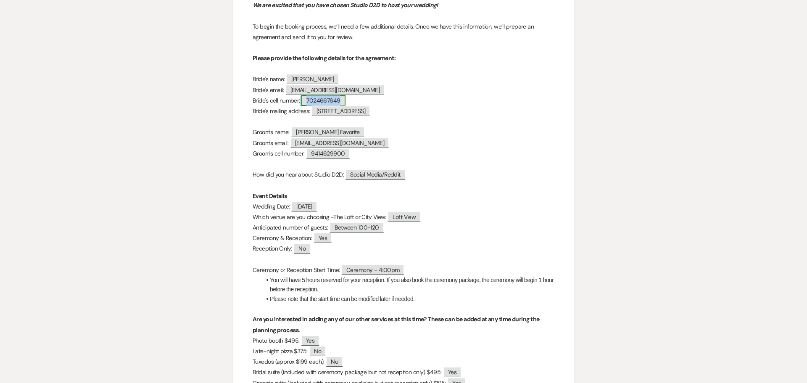
click at [314, 100] on span "7024667649" at bounding box center [323, 100] width 44 height 11
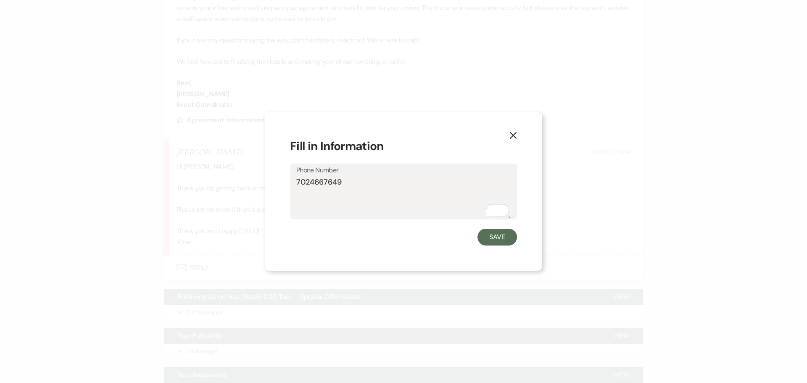
drag, startPoint x: 341, startPoint y: 181, endPoint x: 285, endPoint y: 180, distance: 56.3
click at [285, 180] on div "X Fill in Information Phone Number 7024667649 Save" at bounding box center [403, 191] width 277 height 158
click at [501, 237] on button "Save" at bounding box center [496, 237] width 39 height 17
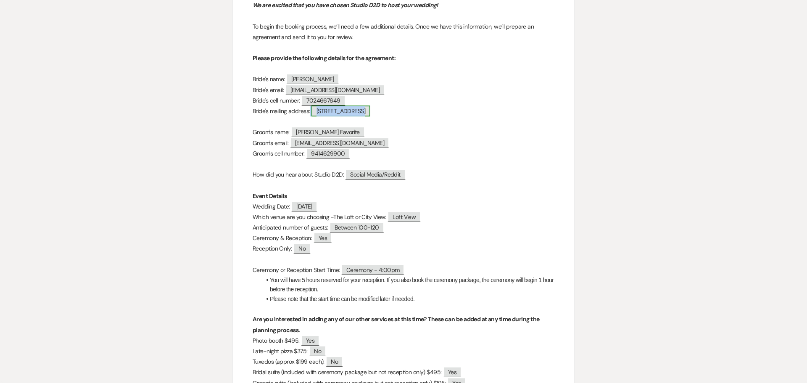
click at [355, 114] on span "[STREET_ADDRESS]" at bounding box center [340, 110] width 59 height 11
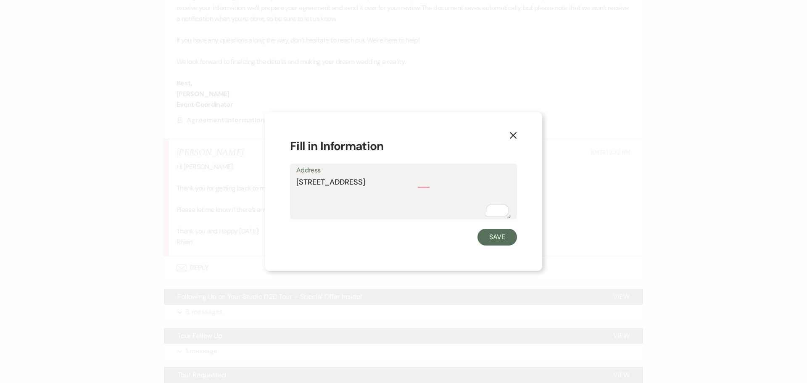
drag, startPoint x: 456, startPoint y: 181, endPoint x: 296, endPoint y: 179, distance: 160.1
click at [296, 179] on div "Address 16014 Ash Way Apt 415 Lynnwood WA 98087" at bounding box center [403, 191] width 227 height 56
click at [478, 227] on form "Fill in Information Address 16014 Ash Way Apt 415 Lynnwood WA 98087 Save" at bounding box center [403, 191] width 227 height 108
drag, startPoint x: 498, startPoint y: 240, endPoint x: 480, endPoint y: 230, distance: 20.7
click at [497, 239] on button "Save" at bounding box center [496, 237] width 39 height 17
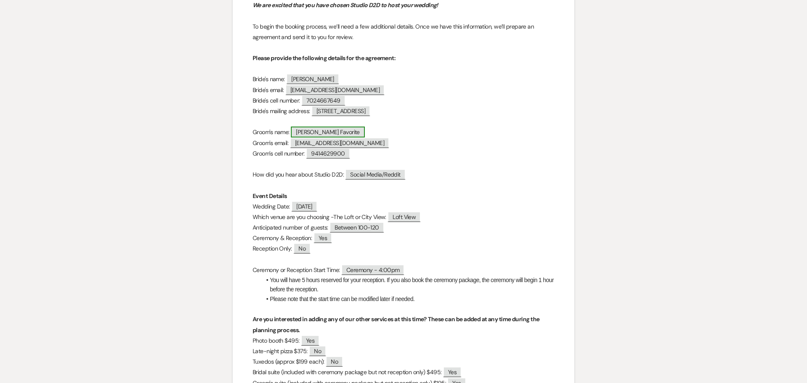
click at [331, 136] on span "[PERSON_NAME] Favorite" at bounding box center [328, 131] width 74 height 11
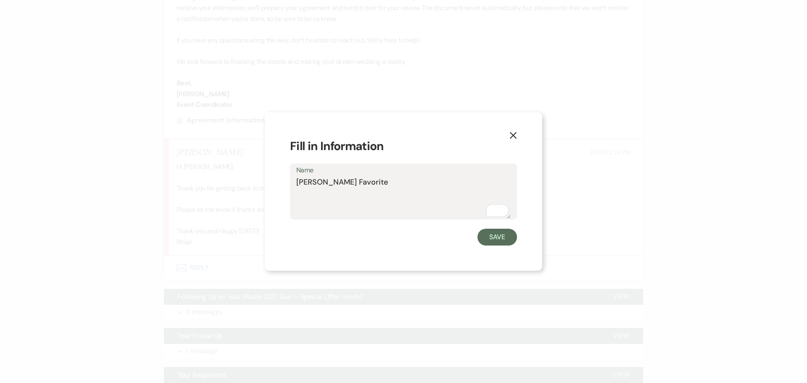
drag, startPoint x: 313, startPoint y: 185, endPoint x: 293, endPoint y: 187, distance: 19.8
click at [293, 187] on div "Name Dylan Favorite" at bounding box center [403, 191] width 227 height 56
click at [508, 240] on button "Save" at bounding box center [496, 237] width 39 height 17
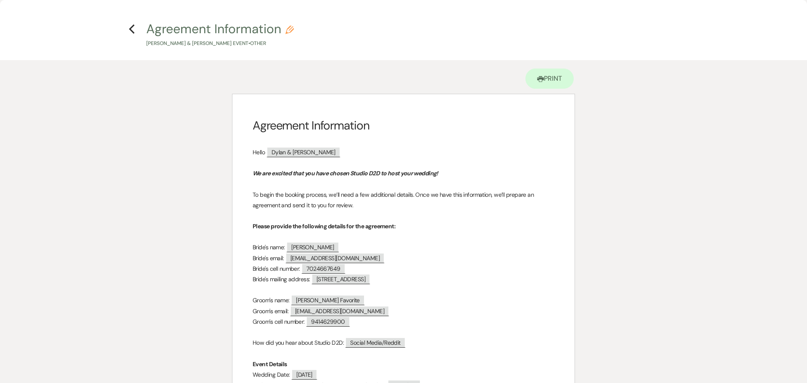
scroll to position [168, 0]
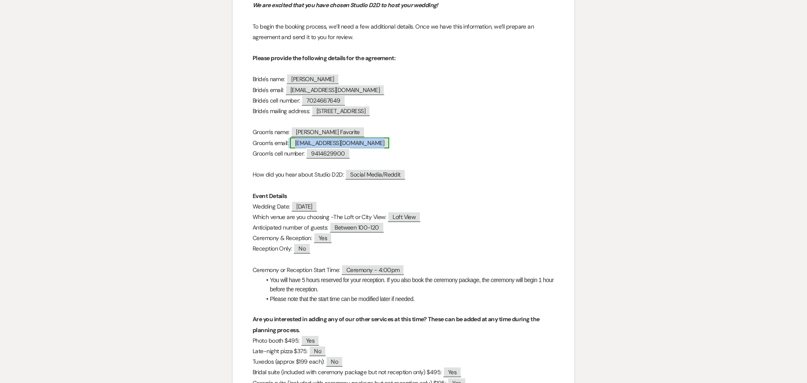
click at [333, 141] on span "[EMAIL_ADDRESS][DOMAIN_NAME]" at bounding box center [339, 142] width 99 height 11
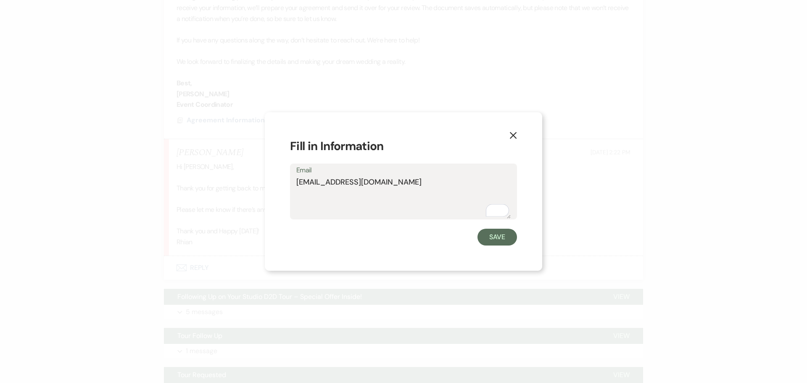
drag, startPoint x: 394, startPoint y: 183, endPoint x: 295, endPoint y: 186, distance: 98.3
click at [296, 186] on textarea "[EMAIL_ADDRESS][DOMAIN_NAME]" at bounding box center [403, 197] width 214 height 42
click at [491, 234] on button "Save" at bounding box center [496, 237] width 39 height 17
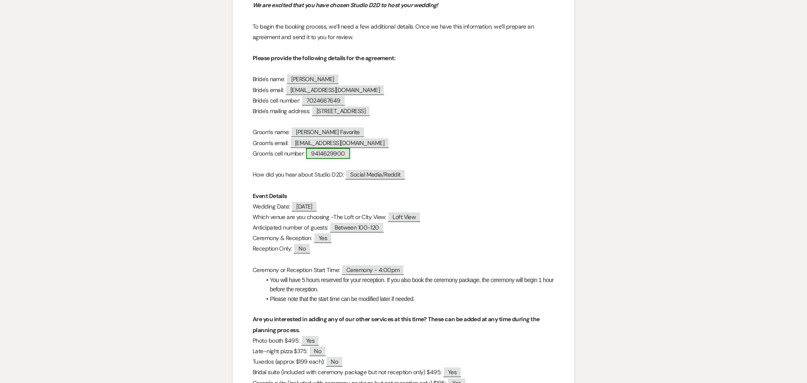
click at [325, 155] on span "9414629900" at bounding box center [328, 153] width 44 height 11
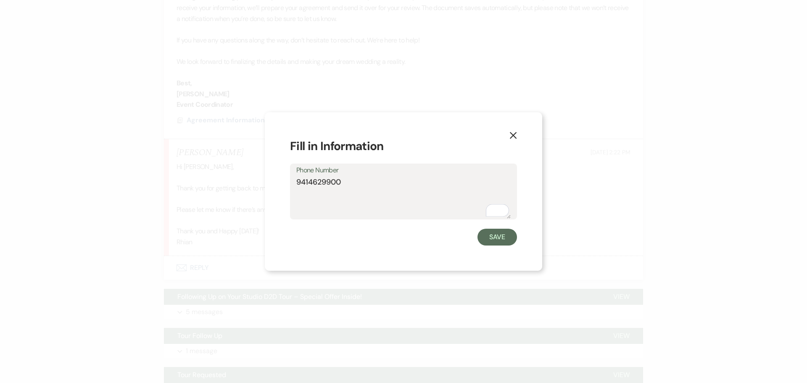
drag, startPoint x: 351, startPoint y: 184, endPoint x: 292, endPoint y: 181, distance: 58.5
click at [292, 181] on div "Phone Number 9414629900" at bounding box center [403, 191] width 227 height 56
drag, startPoint x: 486, startPoint y: 238, endPoint x: 333, endPoint y: 121, distance: 192.7
click at [484, 236] on button "Save" at bounding box center [496, 237] width 39 height 17
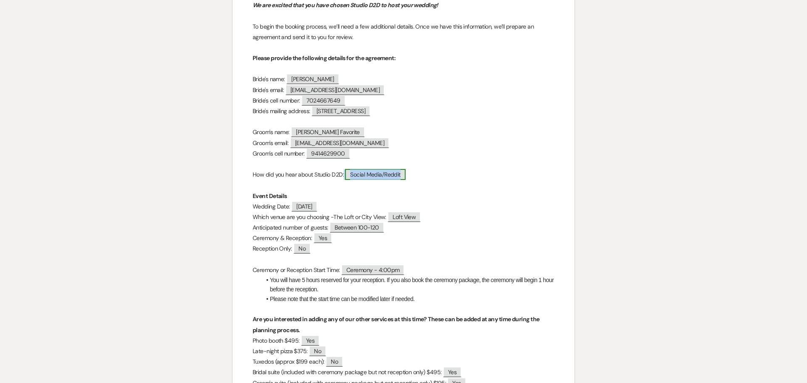
click at [371, 176] on span "Social Media/Reddit" at bounding box center [375, 174] width 60 height 11
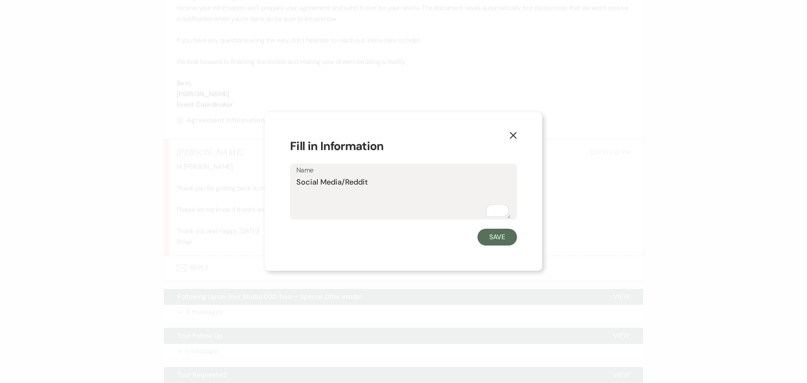
drag, startPoint x: 367, startPoint y: 180, endPoint x: 295, endPoint y: 179, distance: 72.3
click at [295, 179] on div "Name Social Media/Reddit" at bounding box center [403, 191] width 227 height 56
click at [487, 238] on button "Save" at bounding box center [496, 237] width 39 height 17
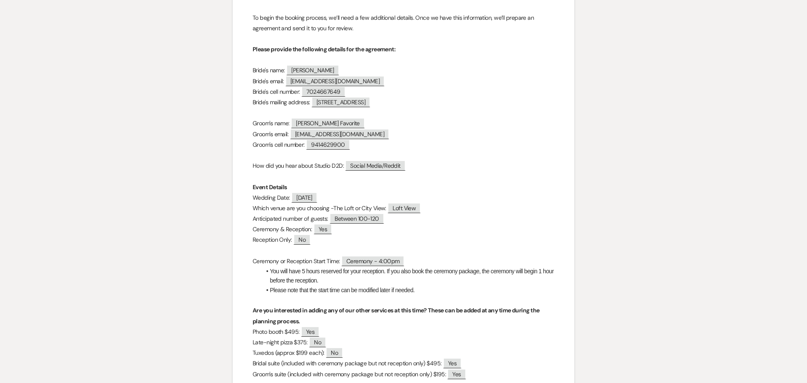
scroll to position [0, 0]
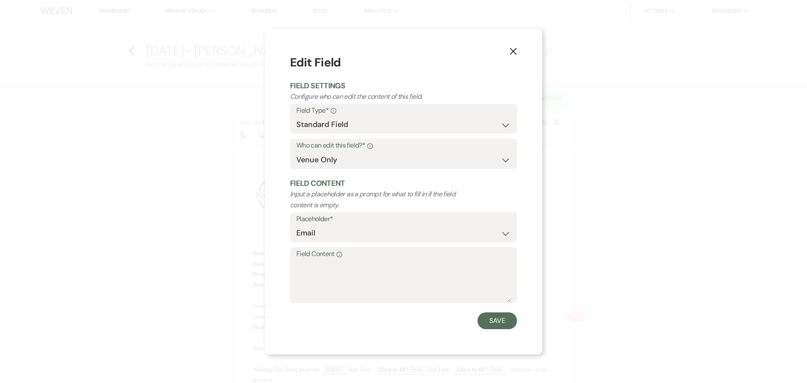
select select "owner"
select select "Email"
click at [317, 263] on textarea "Field Content Info" at bounding box center [403, 281] width 214 height 42
paste textarea "[EMAIL_ADDRESS][DOMAIN_NAME]"
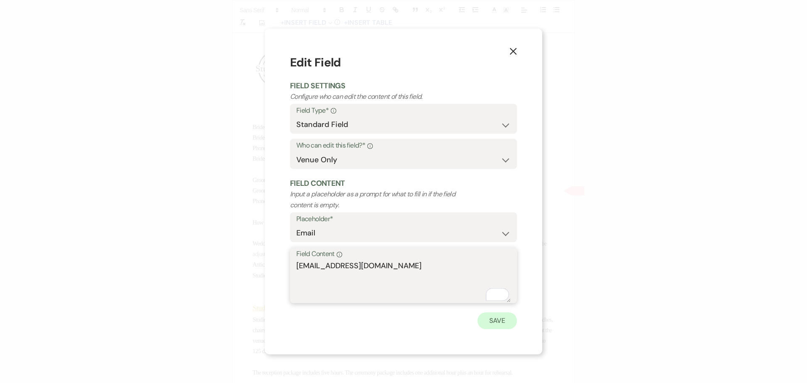
type textarea "[EMAIL_ADDRESS][DOMAIN_NAME]"
click at [488, 320] on button "Save" at bounding box center [496, 320] width 39 height 17
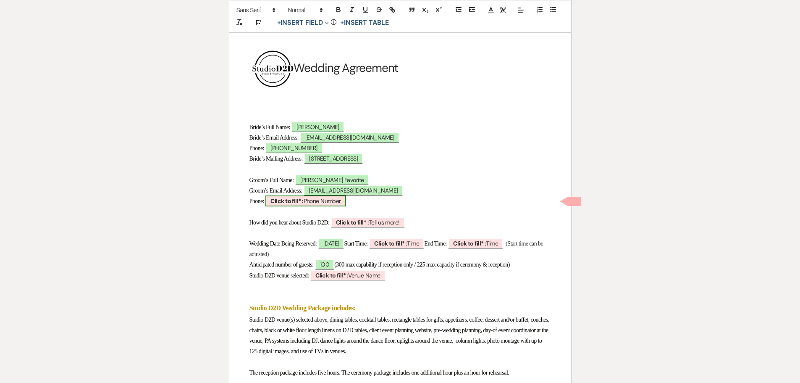
click at [303, 202] on b "Click to fill* :" at bounding box center [287, 201] width 33 height 8
select select "owner"
select select "Phone Number"
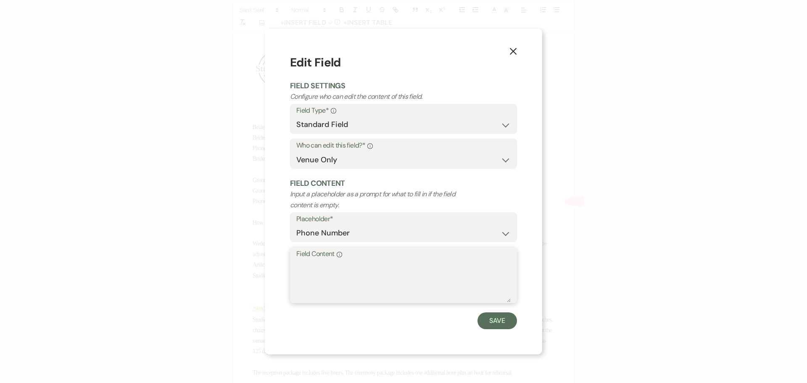
click at [305, 264] on textarea "Field Content Info" at bounding box center [403, 281] width 214 height 42
paste textarea "9414629900"
click at [308, 265] on textarea "9414629900" at bounding box center [403, 281] width 214 height 42
click at [328, 267] on textarea "941-4629900" at bounding box center [403, 281] width 214 height 42
type textarea "[PHONE_NUMBER]"
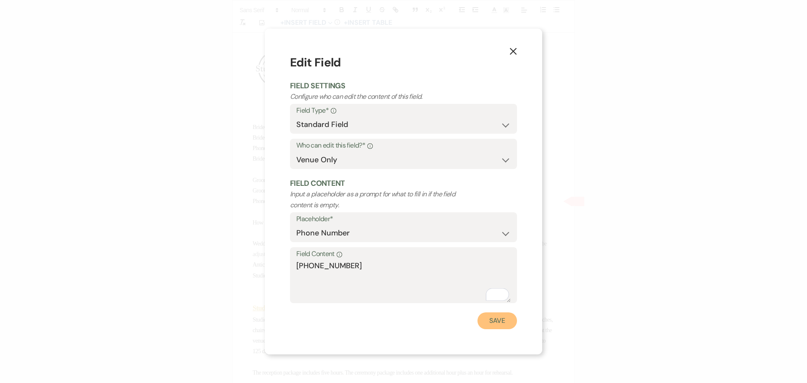
click at [491, 319] on button "Save" at bounding box center [496, 320] width 39 height 17
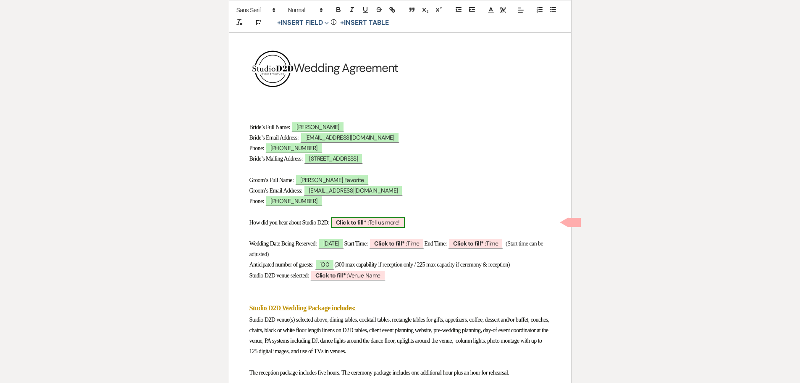
click at [359, 221] on b "Click to fill* :" at bounding box center [352, 222] width 33 height 8
select select "owner"
select select "custom_placeholder"
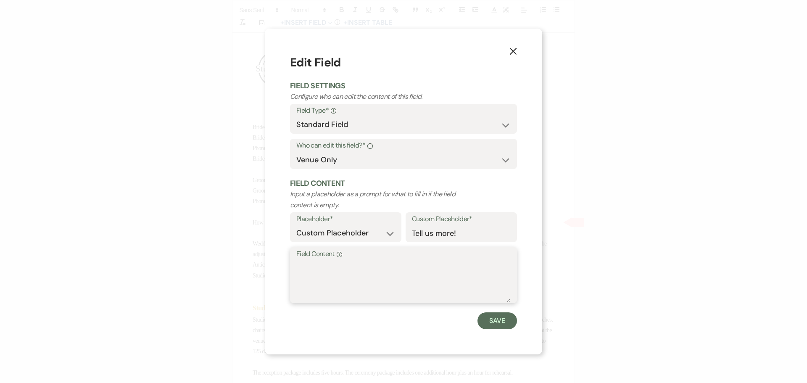
click at [342, 263] on textarea "Field Content Info" at bounding box center [403, 281] width 214 height 42
paste textarea "Social Media/Reddit"
type textarea "Social Media/Reddit"
click at [505, 318] on button "Save" at bounding box center [496, 320] width 39 height 17
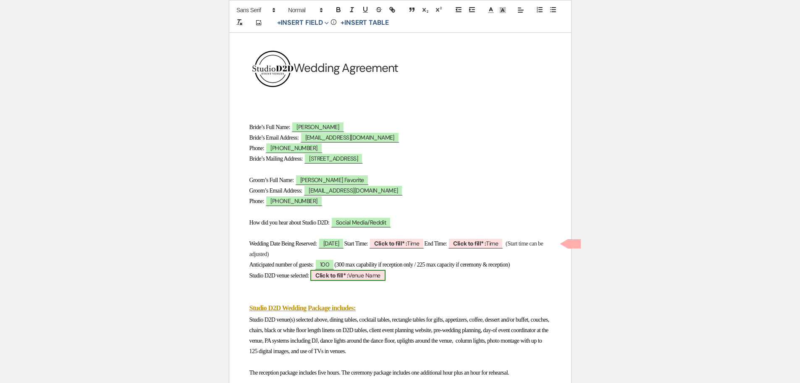
click at [380, 275] on span "Click to fill* : Venue Name" at bounding box center [347, 275] width 75 height 11
select select "owner"
select select "Venue Name"
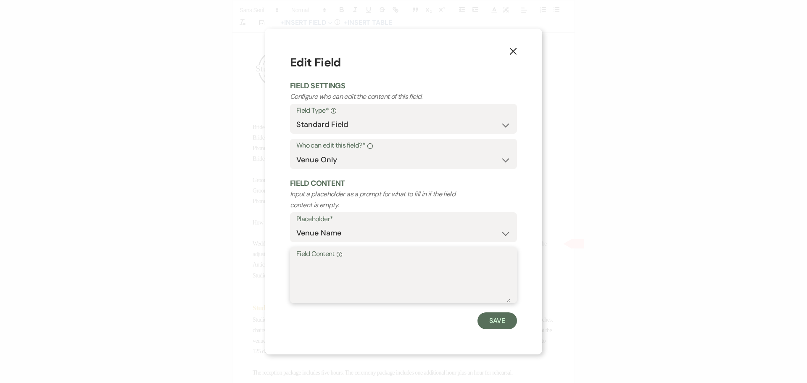
click at [371, 278] on textarea "Field Content Info" at bounding box center [403, 281] width 214 height 42
type textarea "The LOFT"
click at [490, 321] on button "Save" at bounding box center [496, 320] width 39 height 17
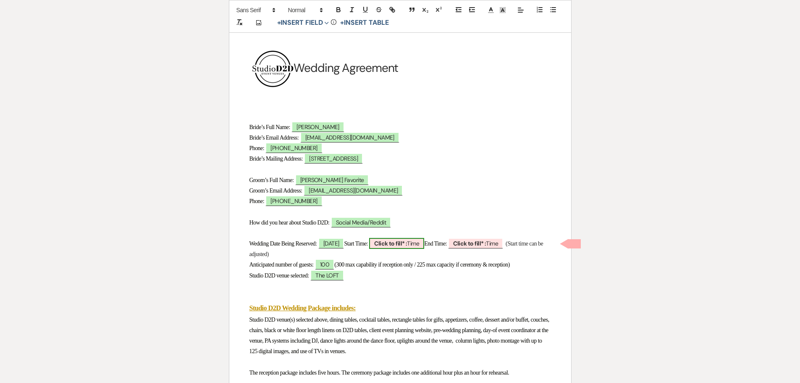
click at [424, 247] on span "Click to fill* : Time" at bounding box center [396, 243] width 55 height 11
select select "owner"
select select "Time"
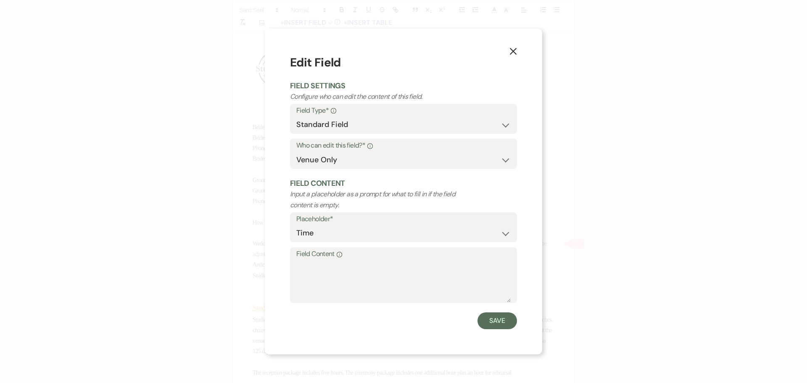
click at [347, 256] on label "Field Content Info" at bounding box center [403, 254] width 214 height 12
click at [347, 260] on textarea "Field Content Info" at bounding box center [403, 281] width 214 height 42
type textarea "4:00 pm"
click at [500, 322] on button "Save" at bounding box center [496, 320] width 39 height 17
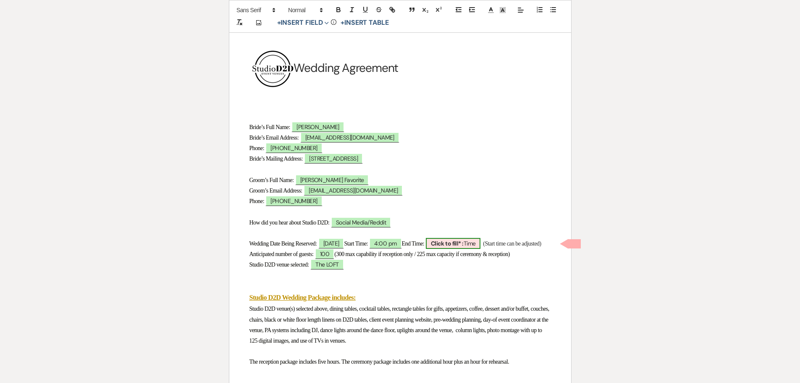
click at [464, 246] on b "Click to fill* :" at bounding box center [447, 243] width 33 height 8
select select "owner"
select select "Time"
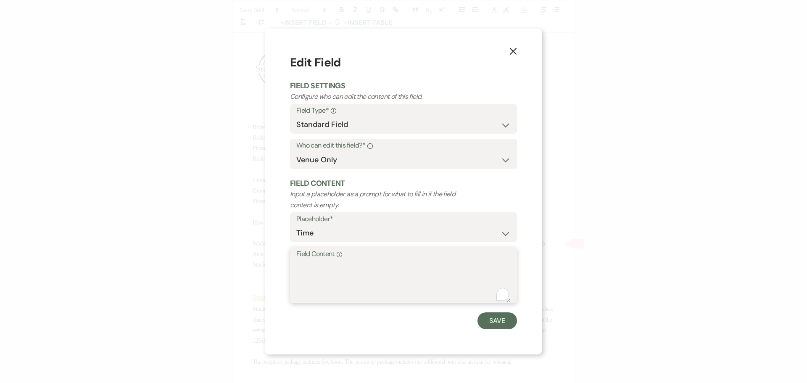
click at [420, 270] on textarea "Field Content Info" at bounding box center [403, 281] width 214 height 42
select select "owner"
select select "custom_placeholder"
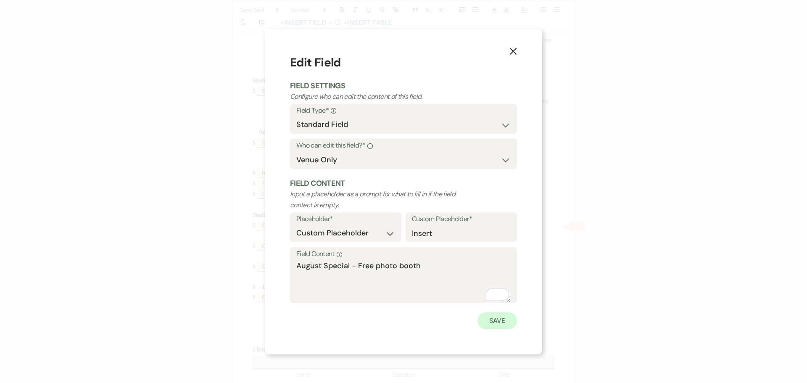
type textarea "August Special - Free photo booth"
click at [492, 324] on button "Save" at bounding box center [496, 320] width 39 height 17
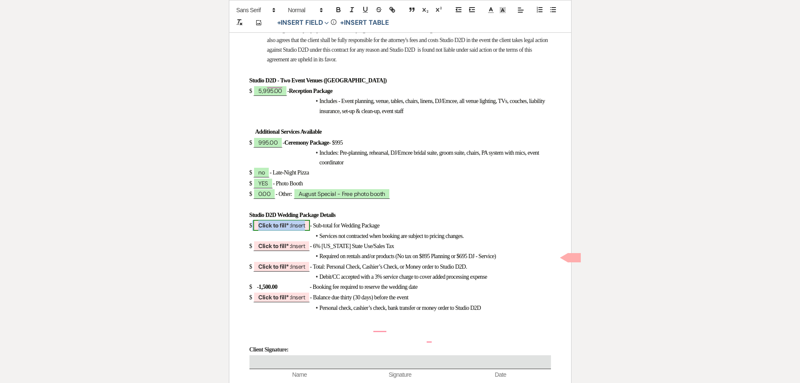
click at [302, 231] on span "Click to fill* : Insert" at bounding box center [281, 225] width 57 height 11
select select "owner"
select select "custom_placeholder"
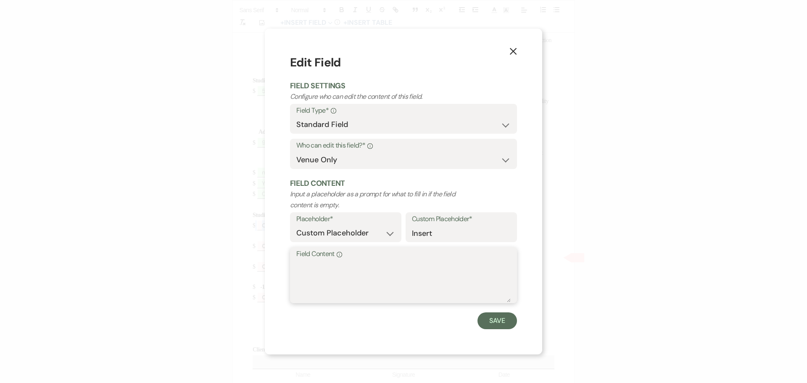
click at [322, 266] on textarea "Field Content Info" at bounding box center [403, 281] width 214 height 42
type textarea "6,990.00"
click at [493, 321] on button "Save" at bounding box center [496, 320] width 39 height 17
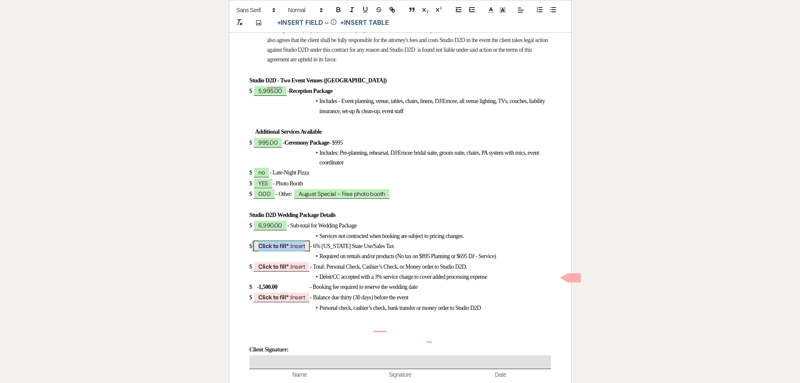
click at [284, 250] on b "Click to fill* :" at bounding box center [274, 246] width 33 height 8
select select "owner"
select select "custom_placeholder"
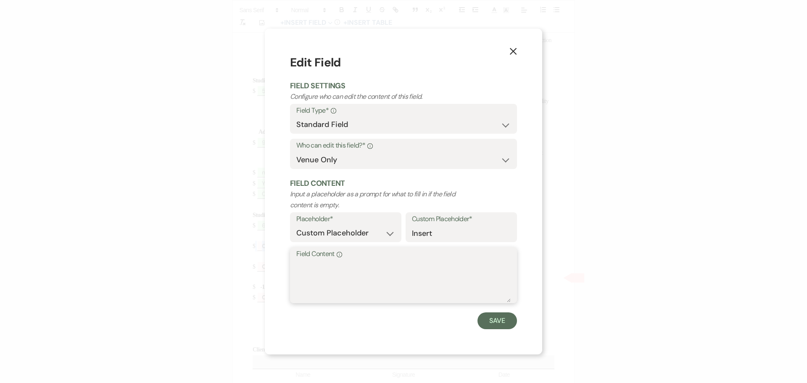
click at [302, 273] on textarea "Field Content Info" at bounding box center [403, 281] width 214 height 42
type textarea "324.00"
click at [500, 324] on button "Save" at bounding box center [496, 320] width 39 height 17
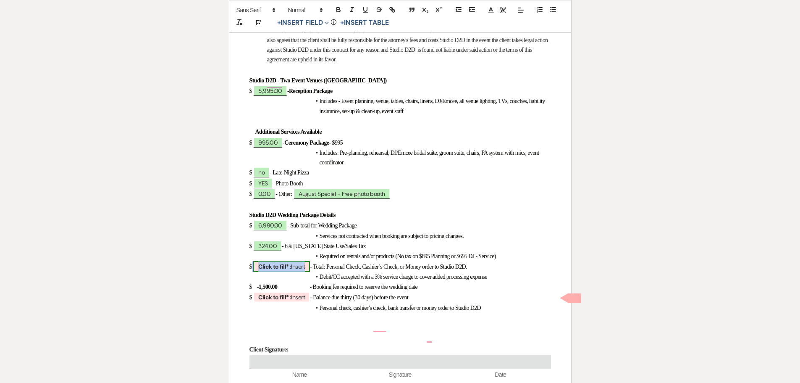
click at [300, 272] on span "Click to fill* : Insert" at bounding box center [281, 266] width 57 height 11
select select "owner"
select select "custom_placeholder"
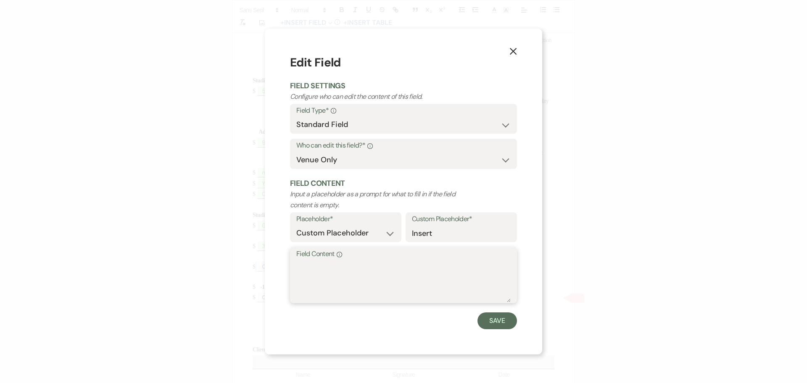
click at [319, 281] on textarea "Field Content Info" at bounding box center [403, 281] width 214 height 42
type textarea "7,314.00"
click at [496, 324] on button "Save" at bounding box center [496, 320] width 39 height 17
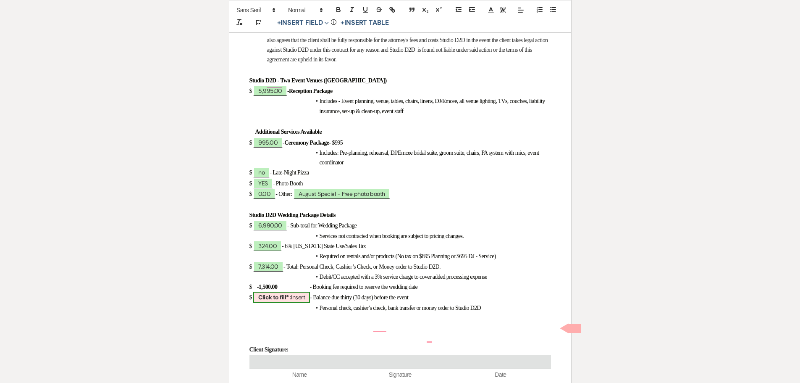
click at [300, 303] on span "Click to fill* : Insert" at bounding box center [281, 297] width 57 height 11
select select "owner"
select select "custom_placeholder"
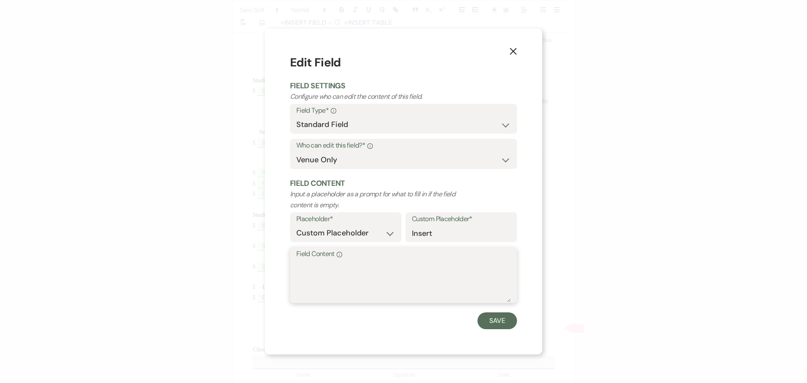
click at [311, 276] on textarea "Field Content Info" at bounding box center [403, 281] width 214 height 42
type textarea "5,814.00"
click at [502, 324] on button "Save" at bounding box center [496, 320] width 39 height 17
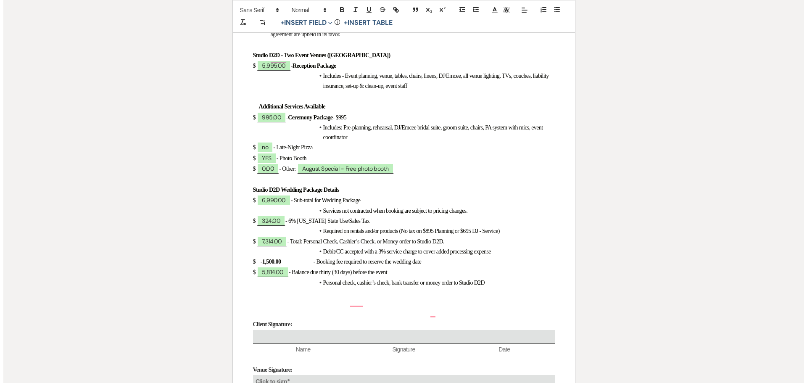
scroll to position [1092, 0]
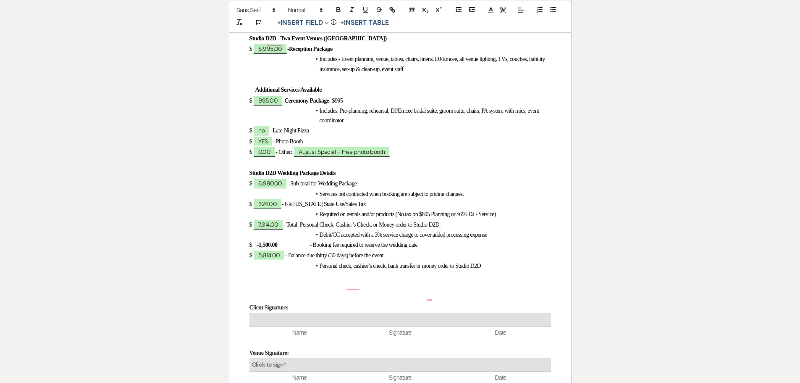
click at [303, 145] on span "- Photo Booth" at bounding box center [288, 141] width 30 height 6
click at [313, 147] on p "$ YES - Photo Booth" at bounding box center [401, 141] width 302 height 11
click at [285, 189] on span "6,990.00" at bounding box center [270, 183] width 34 height 11
select select "owner"
select select "custom_placeholder"
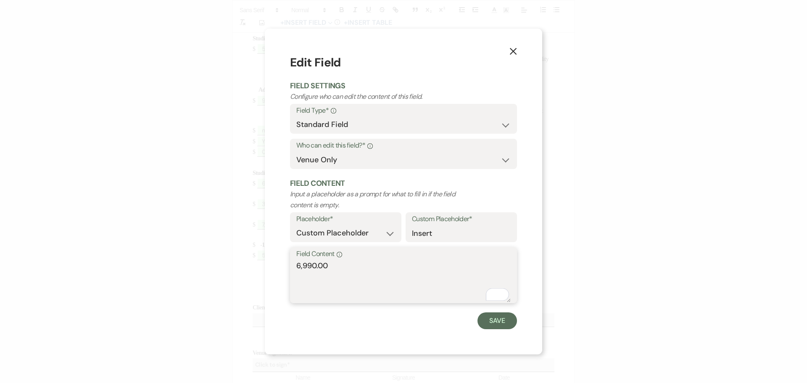
drag, startPoint x: 331, startPoint y: 265, endPoint x: 323, endPoint y: 268, distance: 9.1
click at [323, 268] on textarea "6,990.00" at bounding box center [403, 281] width 214 height 42
type textarea "6,640.50"
click at [495, 324] on button "Save" at bounding box center [496, 320] width 39 height 17
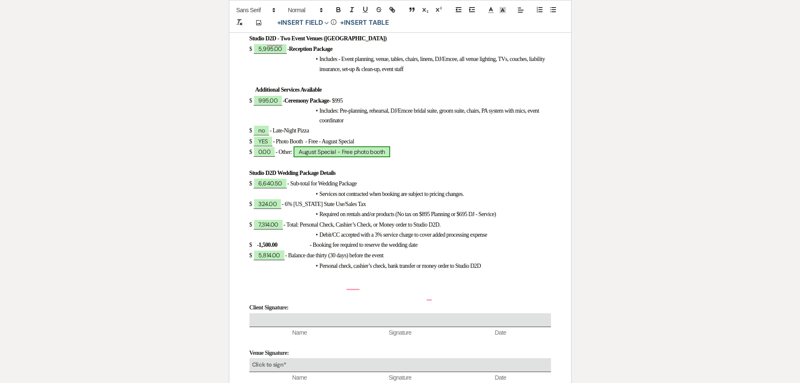
click at [353, 157] on span "August Special - Free photo booth" at bounding box center [342, 151] width 97 height 11
select select "owner"
select select "custom_placeholder"
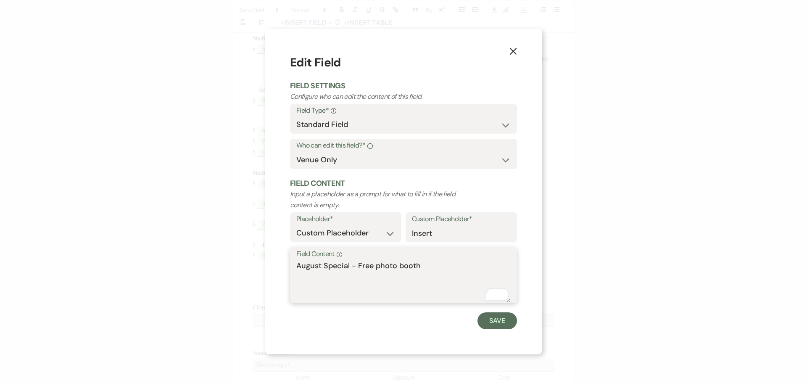
drag, startPoint x: 425, startPoint y: 268, endPoint x: 296, endPoint y: 263, distance: 129.1
click at [296, 263] on textarea "August Special - Free photo booth" at bounding box center [403, 281] width 214 height 42
type textarea "5% Military Discount"
click at [493, 320] on button "Save" at bounding box center [496, 320] width 39 height 17
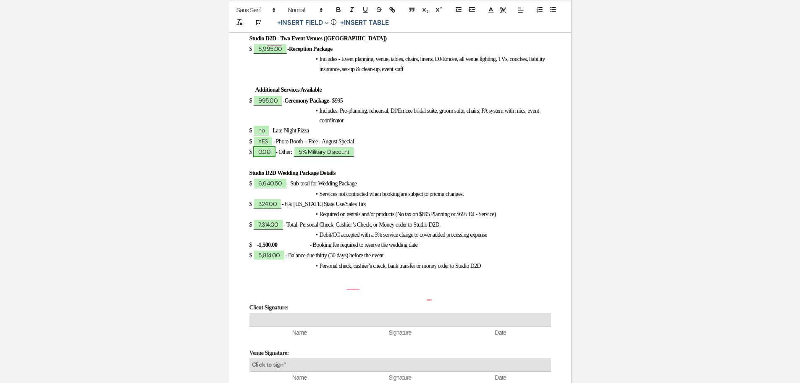
click at [261, 157] on span "0.00" at bounding box center [264, 151] width 22 height 11
select select "owner"
select select "custom_placeholder"
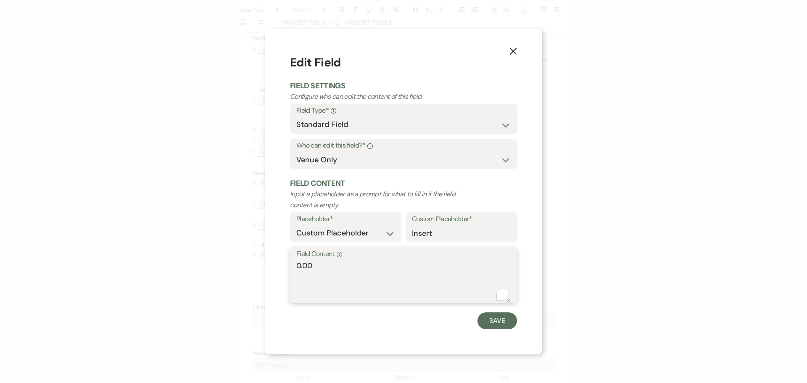
click at [291, 268] on div "Field Content Info 0.00" at bounding box center [403, 275] width 227 height 56
select select "owner"
select select "custom_placeholder"
click at [297, 267] on textarea "7,314.00" at bounding box center [403, 281] width 214 height 42
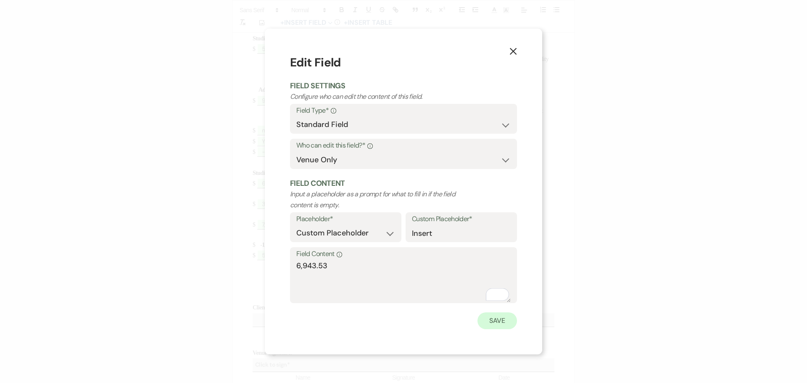
type textarea "6,943.53"
click at [497, 323] on button "Save" at bounding box center [496, 320] width 39 height 17
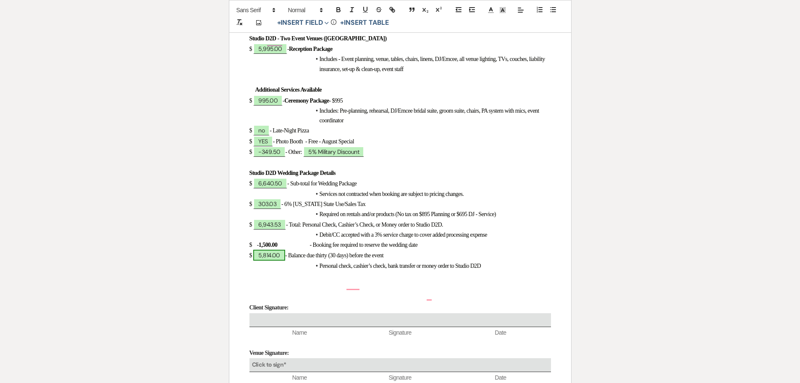
click at [272, 260] on span "5,814.00" at bounding box center [269, 255] width 32 height 11
select select "owner"
select select "custom_placeholder"
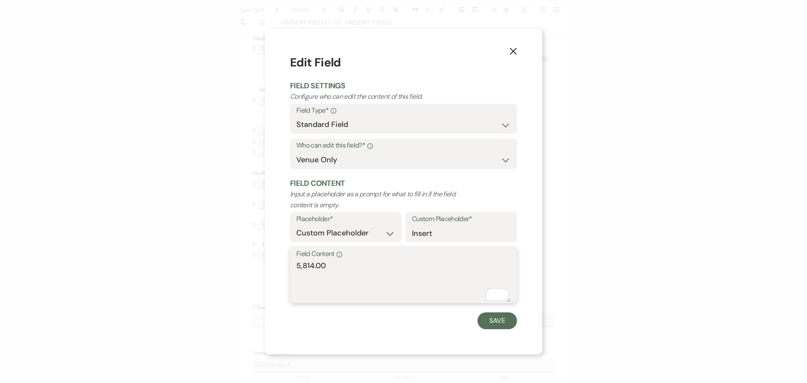
drag, startPoint x: 328, startPoint y: 267, endPoint x: 296, endPoint y: 272, distance: 32.3
click at [296, 272] on div "Field Content Info 5,814.00" at bounding box center [403, 275] width 227 height 56
type textarea "5,443.53"
click at [497, 317] on button "Save" at bounding box center [496, 320] width 39 height 17
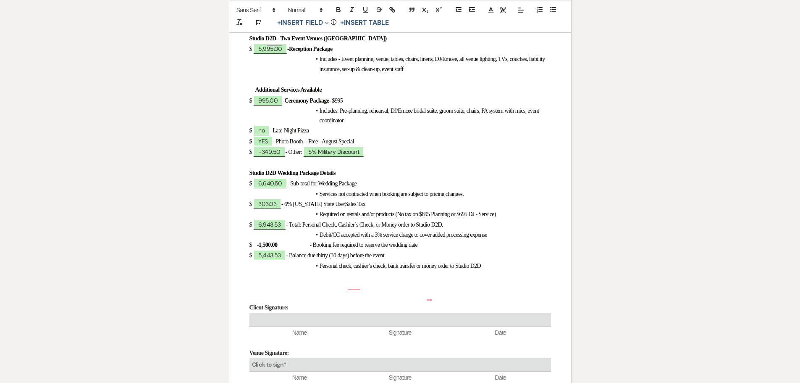
drag, startPoint x: 367, startPoint y: 173, endPoint x: 316, endPoint y: 174, distance: 50.8
click at [316, 145] on span "- Photo Booth - Free - August Special" at bounding box center [313, 141] width 81 height 6
click at [339, 10] on icon "button" at bounding box center [338, 11] width 3 height 2
click at [401, 147] on p "$ YES - Photo Booth - Free - August Special" at bounding box center [401, 141] width 302 height 11
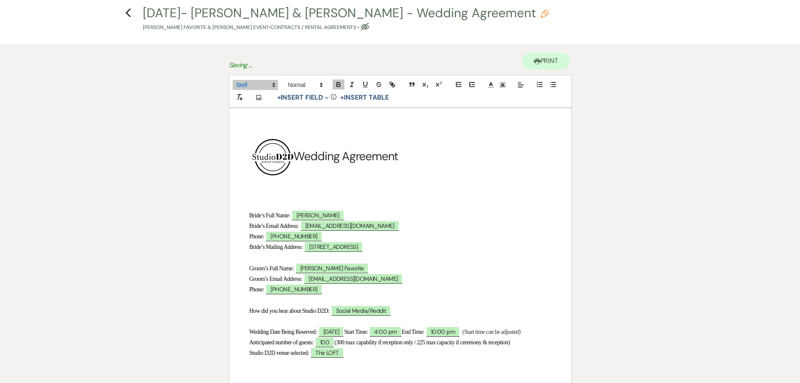
scroll to position [0, 0]
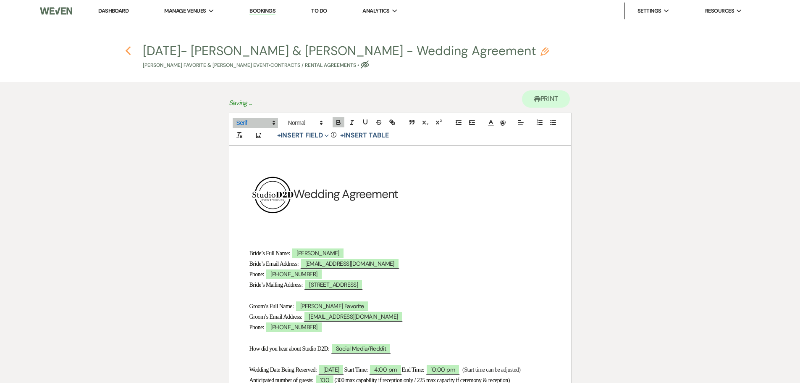
click at [128, 50] on icon "Previous" at bounding box center [128, 51] width 6 height 10
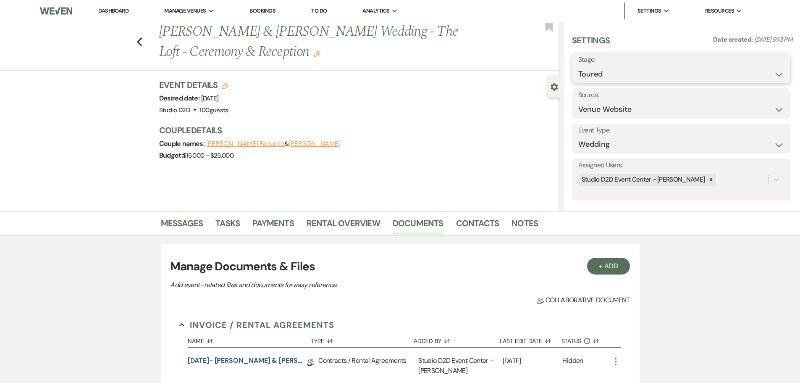
click at [601, 76] on select "Inquiry Follow Up Tour Requested Tour Confirmed Toured Proposal Sent Booked Lost" at bounding box center [682, 74] width 206 height 16
select select "6"
click at [579, 66] on select "Inquiry Follow Up Tour Requested Tour Confirmed Toured Proposal Sent Booked Lost" at bounding box center [682, 74] width 206 height 16
click at [755, 71] on button "Save" at bounding box center [766, 68] width 47 height 17
click at [187, 221] on link "Messages" at bounding box center [182, 225] width 42 height 18
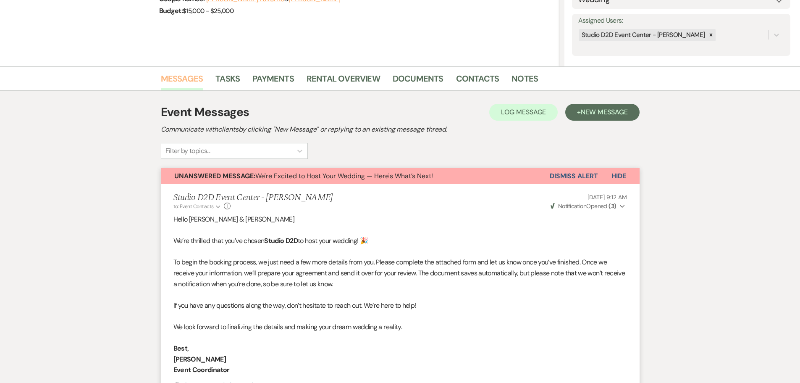
scroll to position [126, 0]
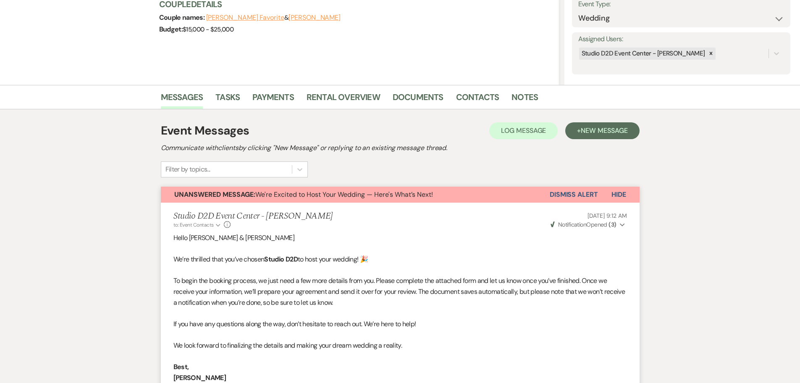
click at [562, 190] on button "Dismiss Alert" at bounding box center [574, 195] width 48 height 16
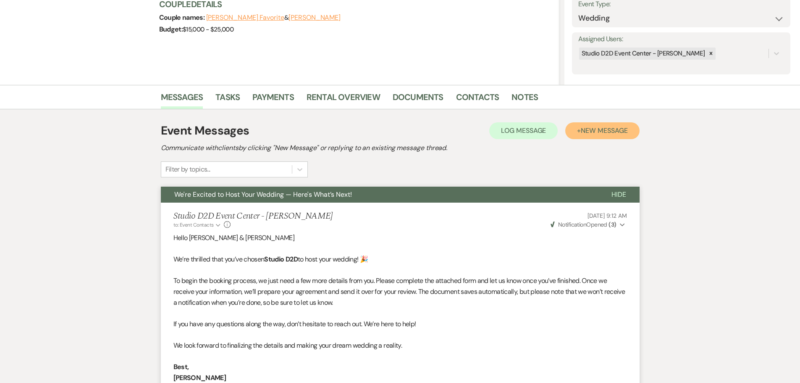
click at [590, 134] on span "New Message" at bounding box center [604, 130] width 47 height 9
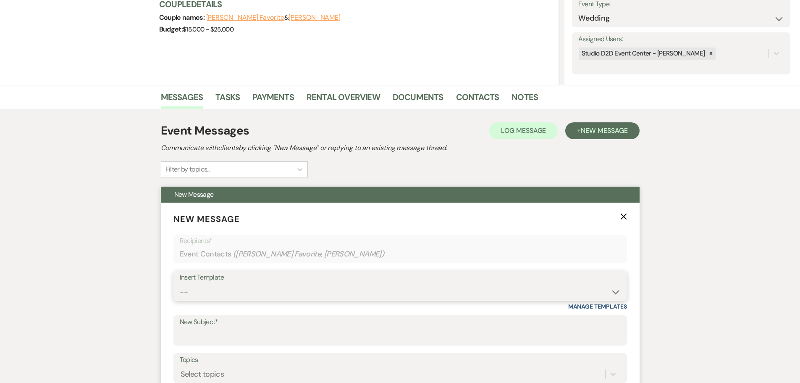
click at [216, 287] on select "-- New Inquiry - message 2 Event Pricing - Non Wedding Weven Planning Portal In…" at bounding box center [400, 292] width 441 height 16
select select "2018"
click at [180, 284] on select "-- New Inquiry - message 2 Event Pricing - Non Wedding Weven Planning Portal In…" at bounding box center [400, 292] width 441 height 16
type input "Let’s Make It Official – Your D2D Agreement"
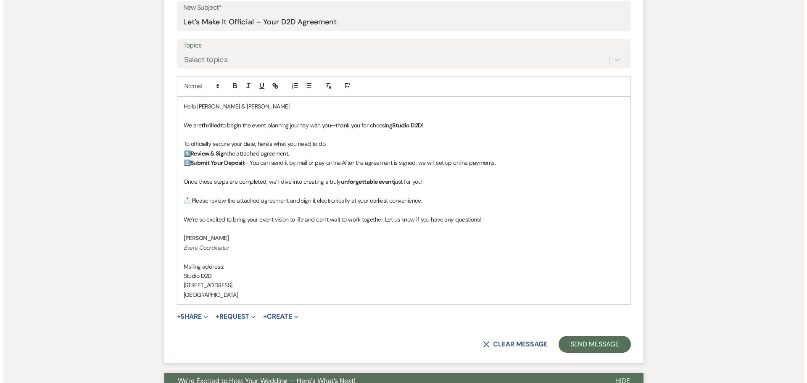
scroll to position [462, 0]
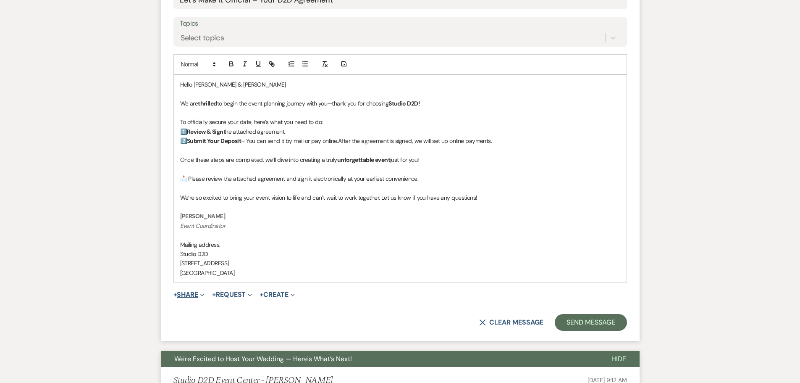
click at [192, 293] on button "+ Share Expand" at bounding box center [190, 294] width 32 height 7
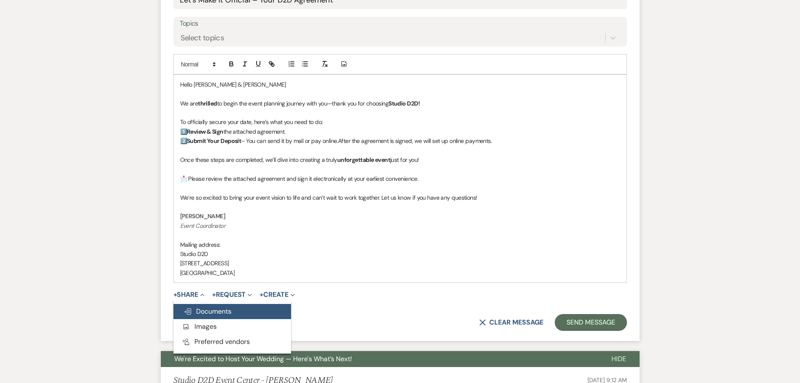
click at [202, 309] on span "Doc Upload Documents" at bounding box center [208, 311] width 48 height 9
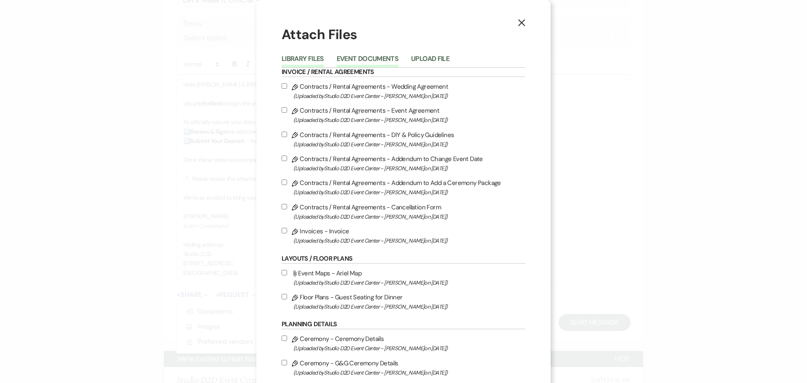
click at [360, 61] on button "Event Documents" at bounding box center [368, 61] width 62 height 12
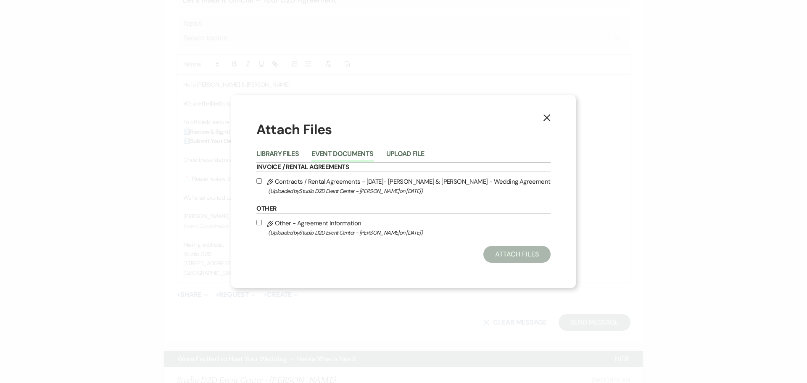
click at [356, 183] on label "Pencil Contracts / Rental Agreements - [DATE]- [PERSON_NAME] & [PERSON_NAME] - …" at bounding box center [403, 186] width 294 height 20
click at [262, 183] on input "Pencil Contracts / Rental Agreements - [DATE]- [PERSON_NAME] & [PERSON_NAME] - …" at bounding box center [258, 180] width 5 height 5
checkbox input "true"
click at [495, 256] on button "Attach Files" at bounding box center [516, 254] width 67 height 17
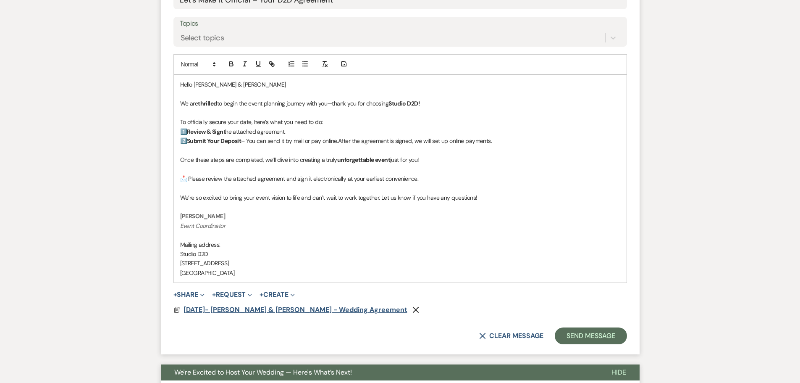
click at [307, 310] on span "[DATE]- [PERSON_NAME] & [PERSON_NAME] - Wedding Agreement" at bounding box center [296, 309] width 224 height 9
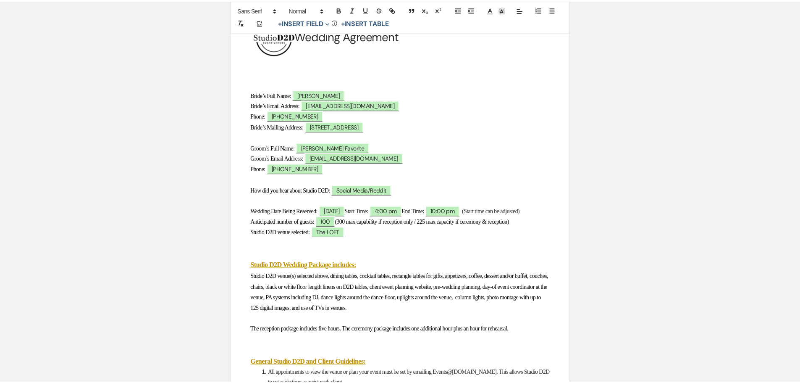
scroll to position [0, 0]
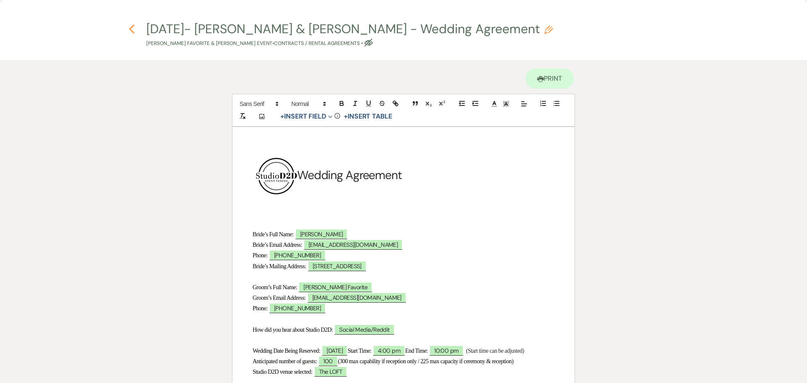
click at [133, 32] on use "button" at bounding box center [131, 28] width 5 height 9
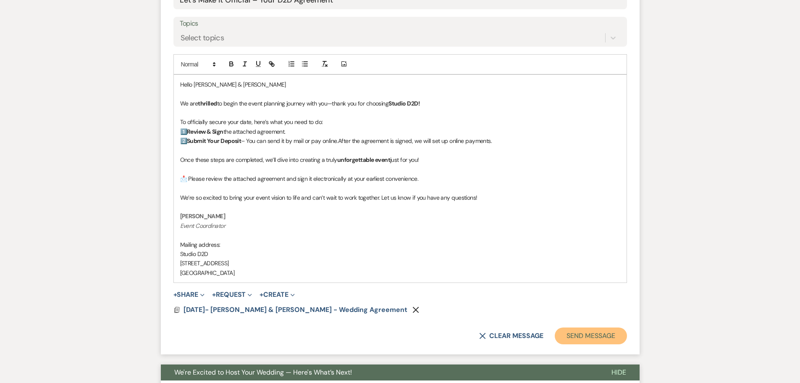
click at [570, 337] on button "Send Message" at bounding box center [591, 335] width 72 height 17
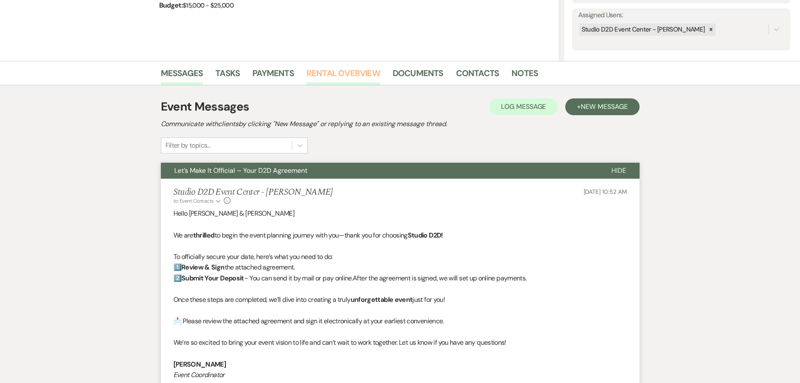
click at [359, 76] on link "Rental Overview" at bounding box center [344, 75] width 74 height 18
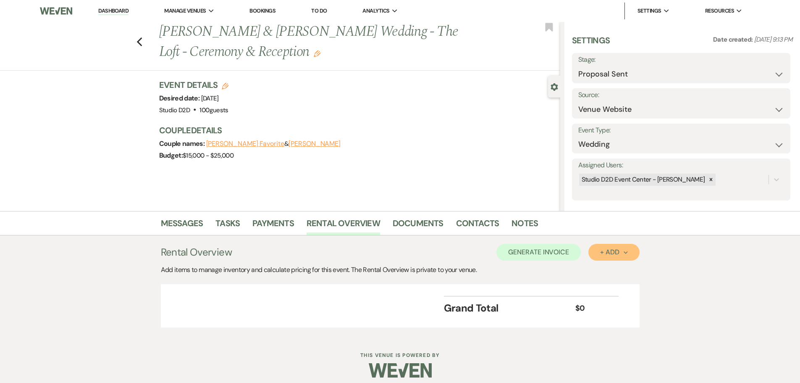
click at [605, 254] on div "+ Add Next" at bounding box center [613, 252] width 27 height 7
click at [605, 269] on button "Item" at bounding box center [610, 271] width 42 height 13
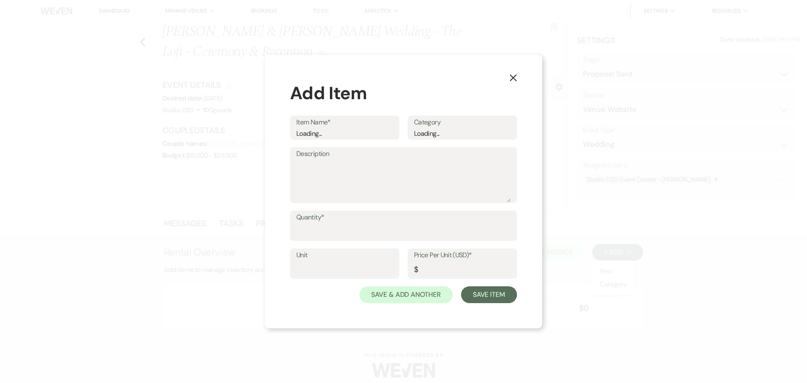
click at [338, 134] on div "Loading..." at bounding box center [344, 134] width 97 height 10
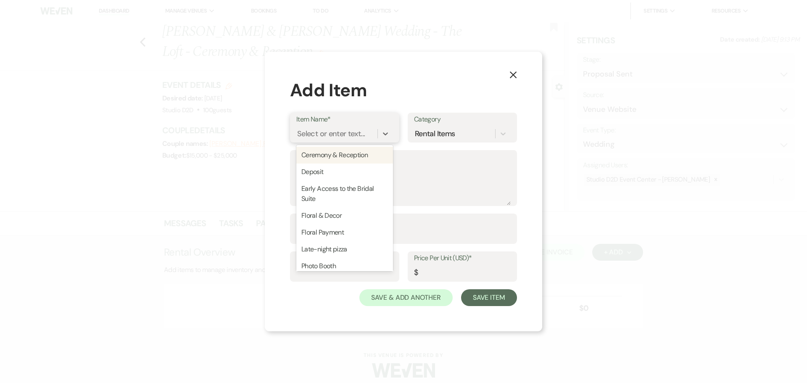
click at [320, 134] on div "Select or enter text..." at bounding box center [331, 133] width 68 height 11
click at [321, 176] on div "Deposit" at bounding box center [344, 171] width 97 height 17
type input "1500"
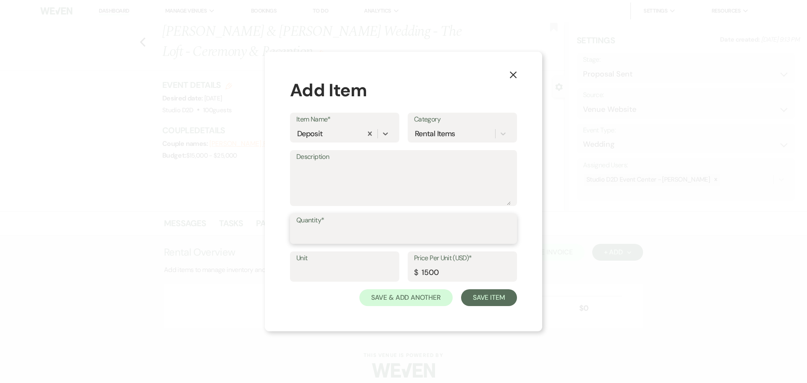
click at [331, 234] on input "Quantity*" at bounding box center [403, 234] width 214 height 16
type input "1"
drag, startPoint x: 460, startPoint y: 136, endPoint x: 411, endPoint y: 132, distance: 49.3
click at [411, 132] on div "Category option Rental Items focused, 1 of 2. 2 results available. Use Up and D…" at bounding box center [462, 128] width 109 height 30
type input "Deposit"
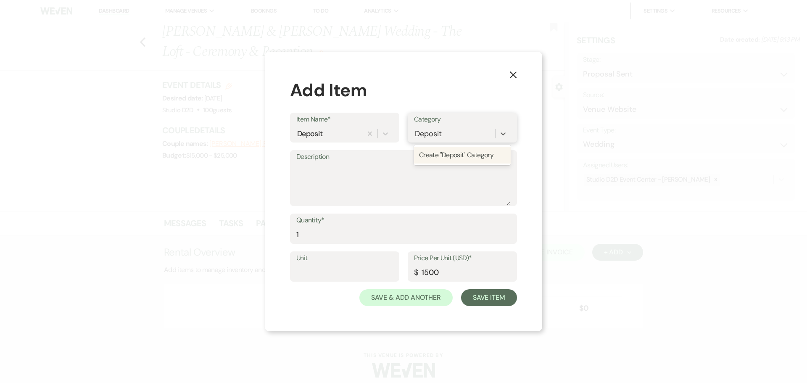
click at [438, 155] on div "Create "Deposit" Category" at bounding box center [462, 155] width 97 height 17
click at [497, 296] on button "Save Item" at bounding box center [489, 297] width 56 height 17
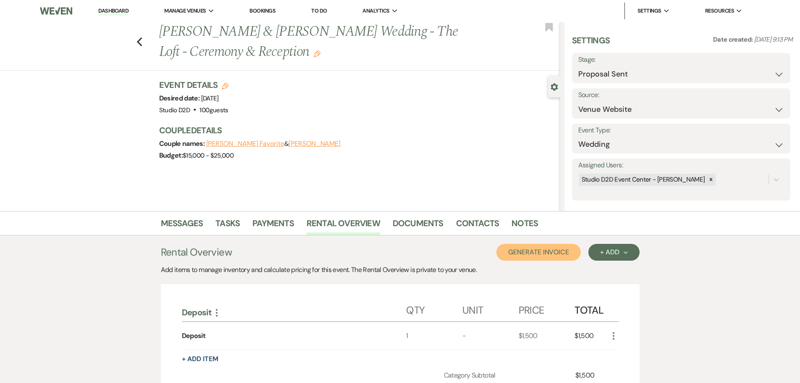
click at [533, 255] on button "Generate Invoice" at bounding box center [539, 252] width 84 height 17
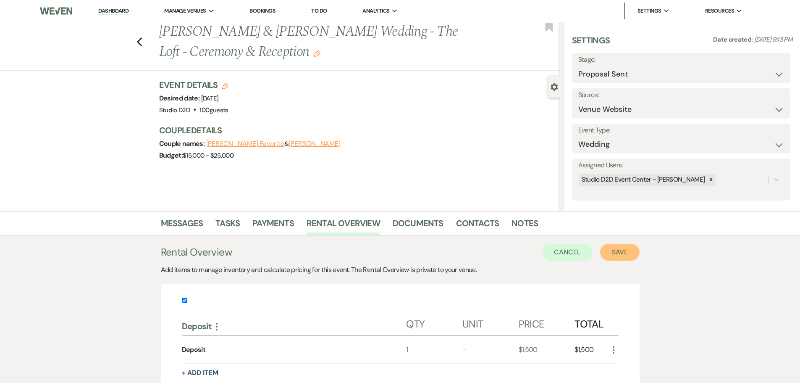
click at [621, 258] on button "Save" at bounding box center [619, 252] width 39 height 17
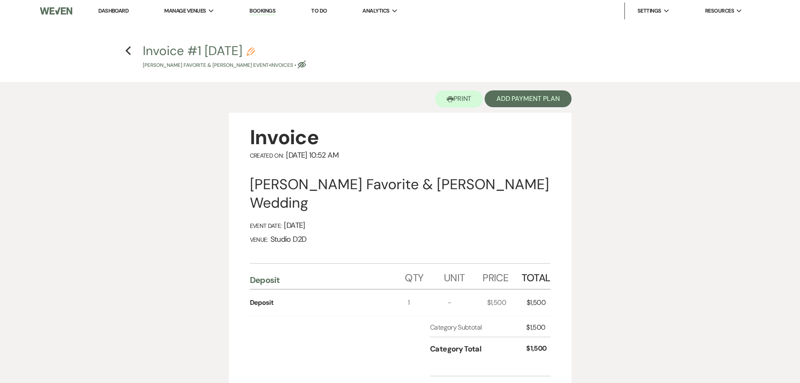
click at [255, 49] on use "button" at bounding box center [251, 51] width 8 height 8
select select "22"
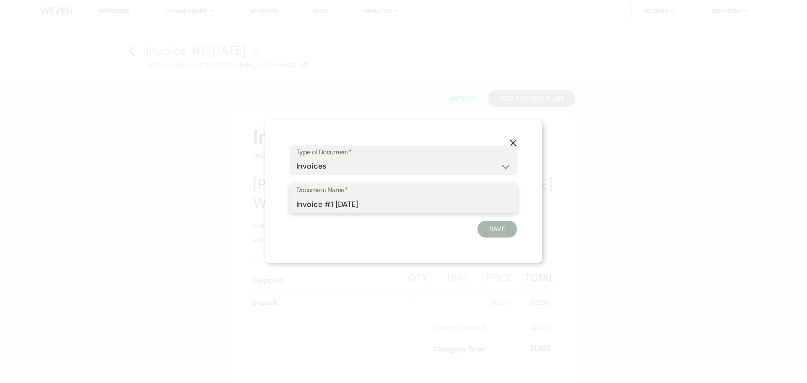
drag, startPoint x: 380, startPoint y: 205, endPoint x: 326, endPoint y: 208, distance: 54.3
click at [326, 208] on input "Invoice #1 [DATE]" at bounding box center [403, 204] width 214 height 16
click at [334, 206] on input "Invoice - Dposit" at bounding box center [403, 204] width 214 height 16
type input "Invoice - Deposit"
click at [490, 231] on button "Save" at bounding box center [496, 229] width 39 height 17
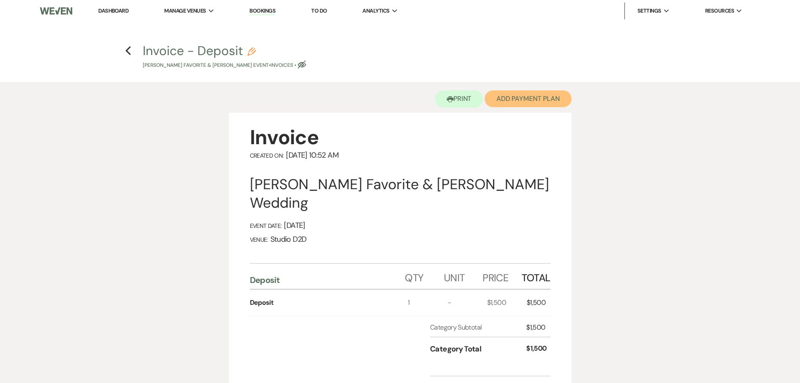
click at [509, 101] on button "Add Payment Plan" at bounding box center [528, 98] width 87 height 17
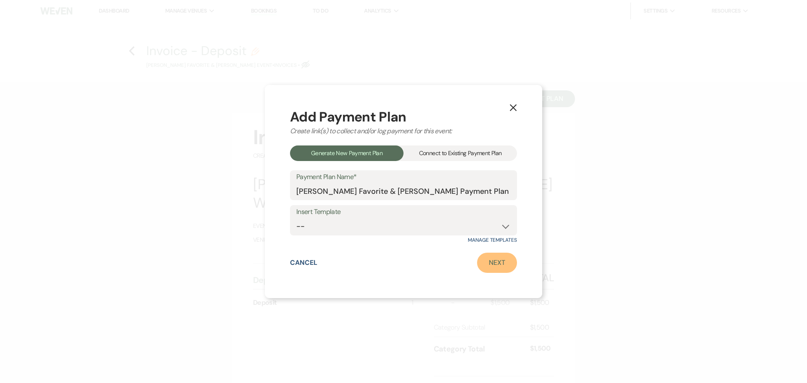
click at [501, 261] on link "Next" at bounding box center [497, 263] width 40 height 20
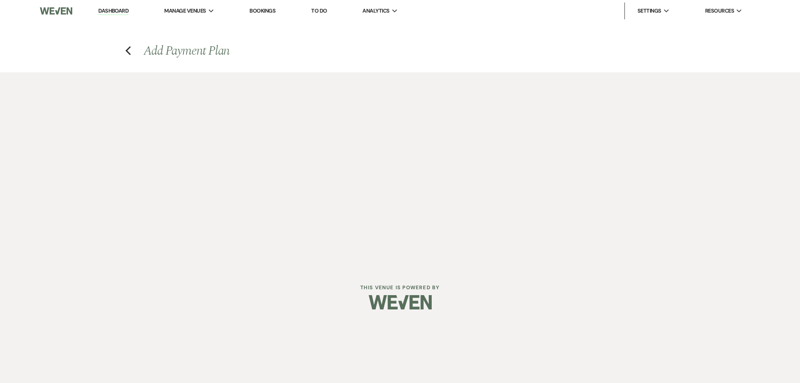
select select "27484"
select select "2"
select select "percentage"
select select "false"
select select "client"
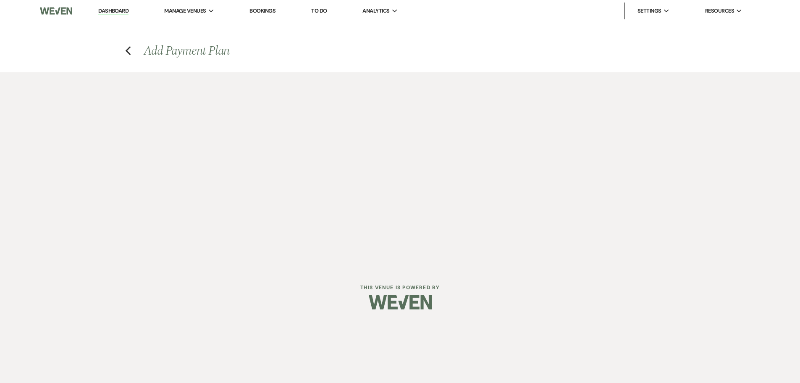
select select "weeks"
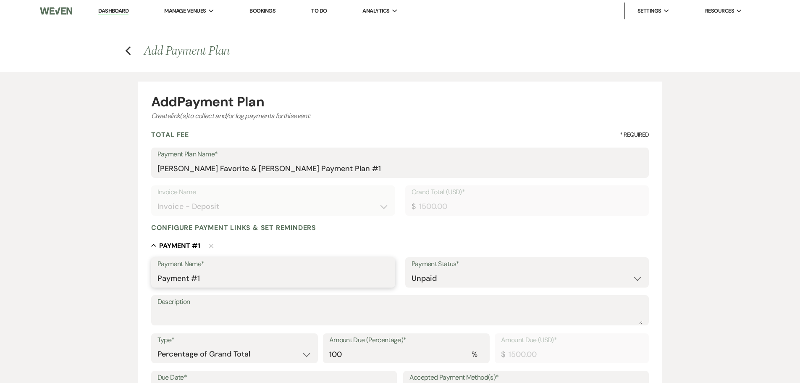
drag, startPoint x: 225, startPoint y: 281, endPoint x: 140, endPoint y: 285, distance: 85.4
click at [140, 285] on form "Add Payment Plan Create link(s) to collect and/or log payments for this event: …" at bounding box center [400, 333] width 525 height 503
type input "Deposit"
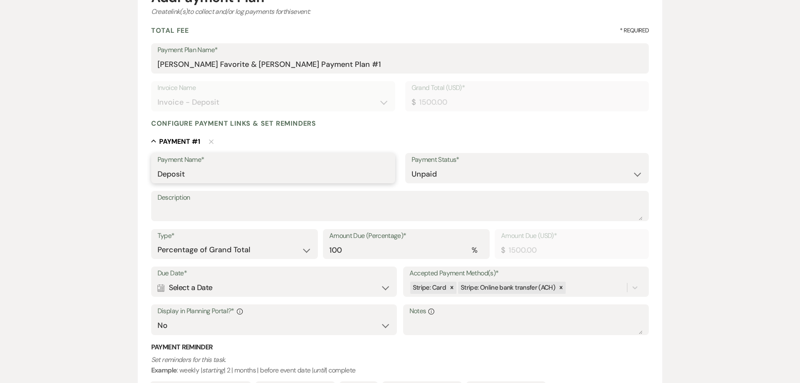
scroll to position [126, 0]
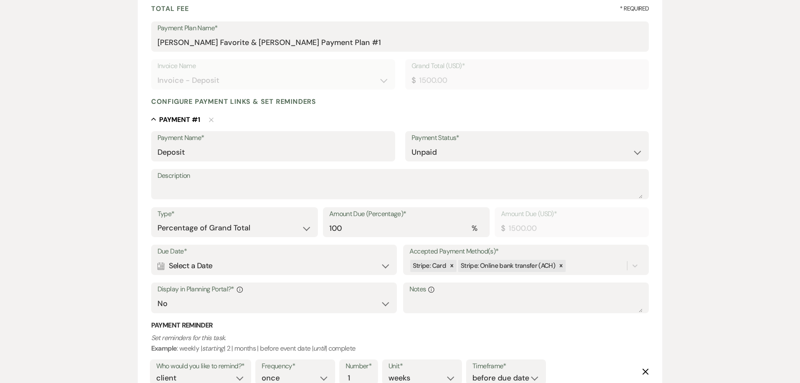
click at [267, 270] on div "Calendar Select a Date Expand" at bounding box center [275, 266] width 234 height 16
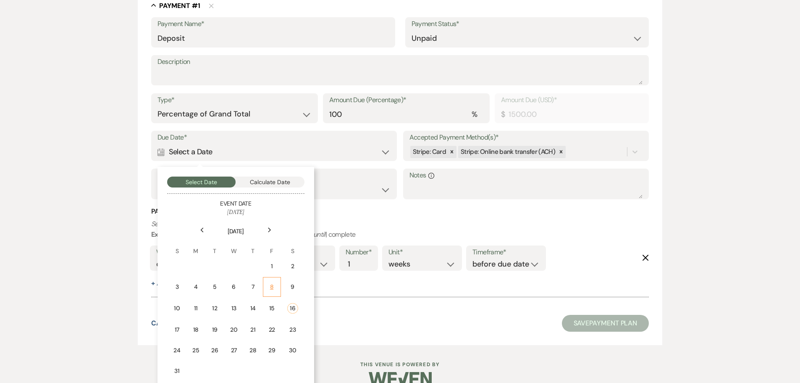
scroll to position [252, 0]
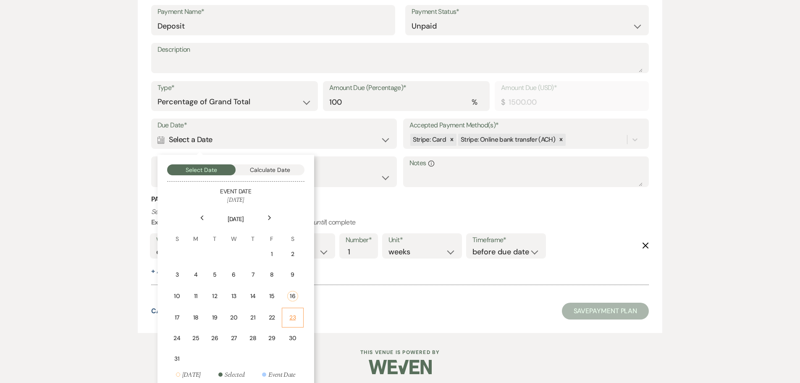
click at [290, 315] on div "23" at bounding box center [292, 317] width 11 height 9
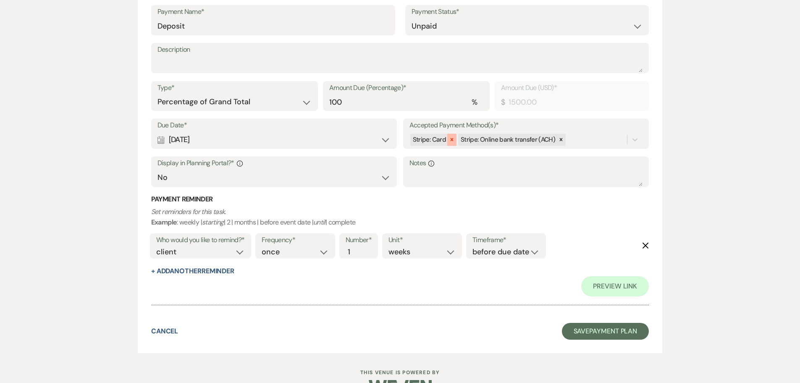
click at [452, 142] on icon at bounding box center [452, 140] width 6 height 6
click at [323, 181] on select "Yes No" at bounding box center [275, 177] width 234 height 16
select select "true"
click at [158, 169] on select "Yes No" at bounding box center [275, 177] width 234 height 16
click at [644, 245] on icon "Delete" at bounding box center [645, 245] width 7 height 7
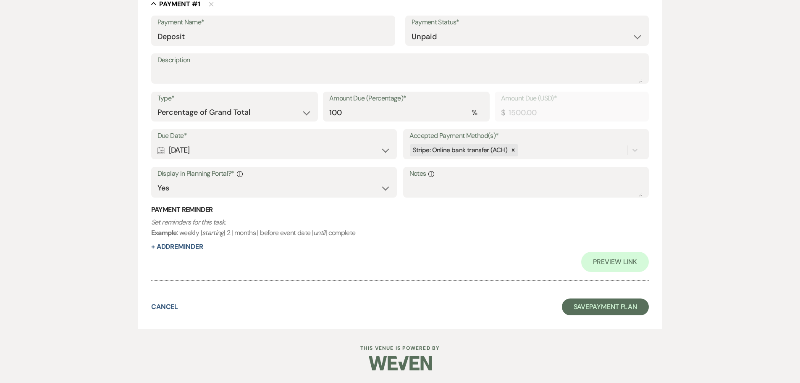
scroll to position [242, 0]
click at [596, 307] on button "Save Payment Plan" at bounding box center [605, 306] width 87 height 17
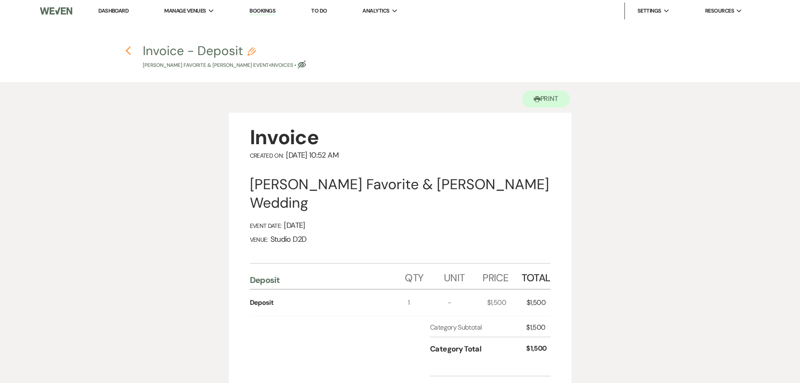
click at [128, 53] on use "button" at bounding box center [128, 50] width 5 height 9
select select "6"
select select "5"
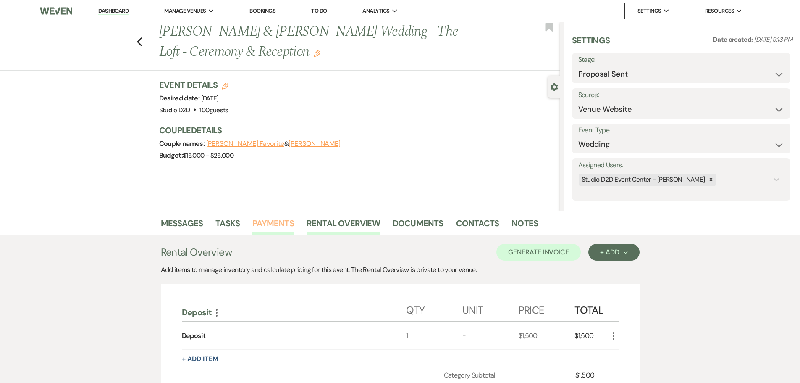
click at [273, 218] on link "Payments" at bounding box center [274, 225] width 42 height 18
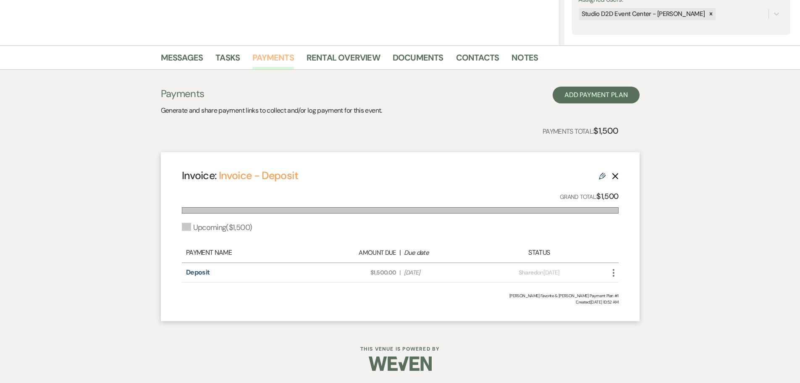
scroll to position [166, 0]
click at [186, 60] on link "Messages" at bounding box center [182, 59] width 42 height 18
